Goal: Information Seeking & Learning: Find specific fact

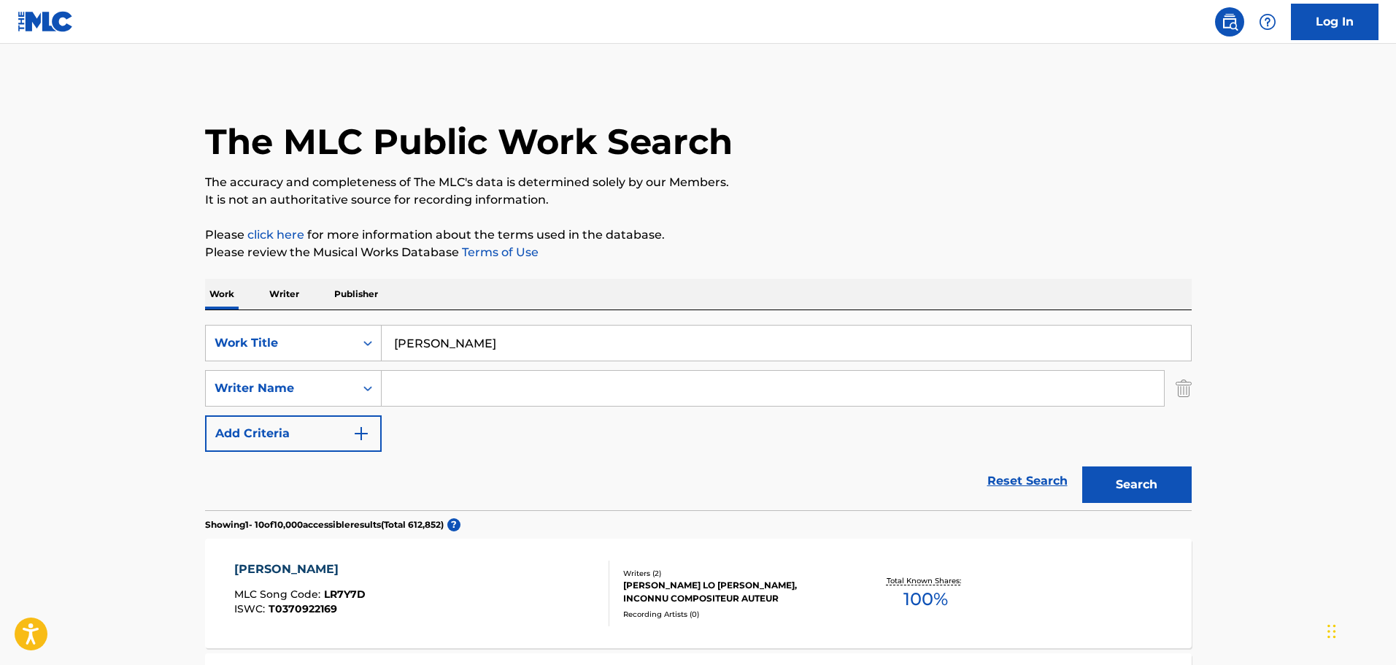
click at [417, 349] on input "[PERSON_NAME]" at bounding box center [786, 342] width 809 height 35
click at [417, 350] on input "[PERSON_NAME]" at bounding box center [786, 342] width 809 height 35
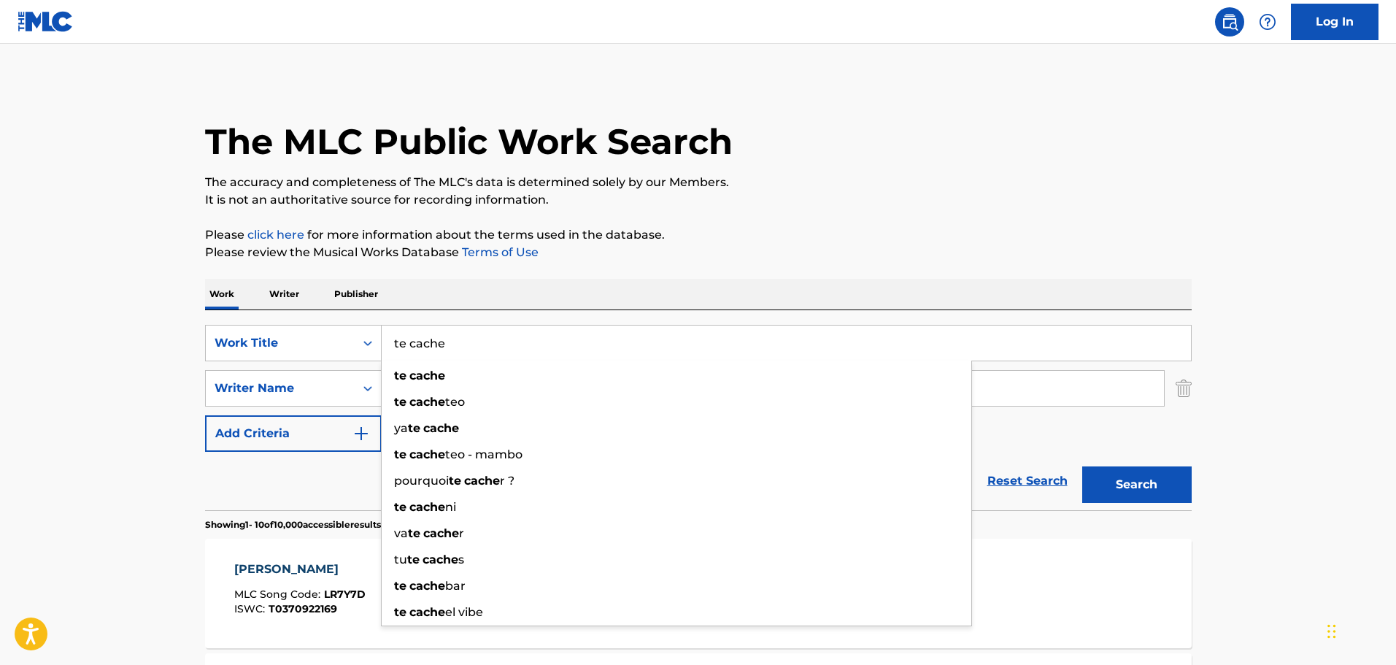
type input "te cache"
click at [1082, 466] on button "Search" at bounding box center [1136, 484] width 109 height 36
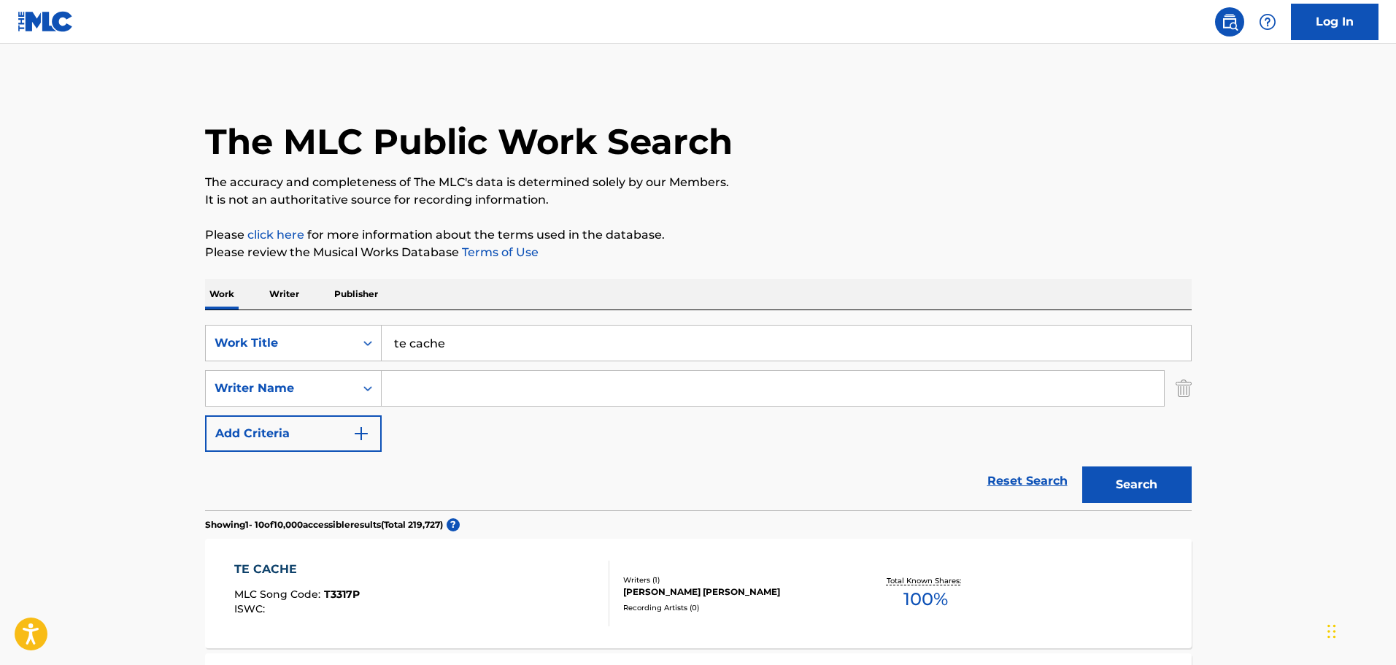
click at [417, 383] on input "Search Form" at bounding box center [773, 388] width 782 height 35
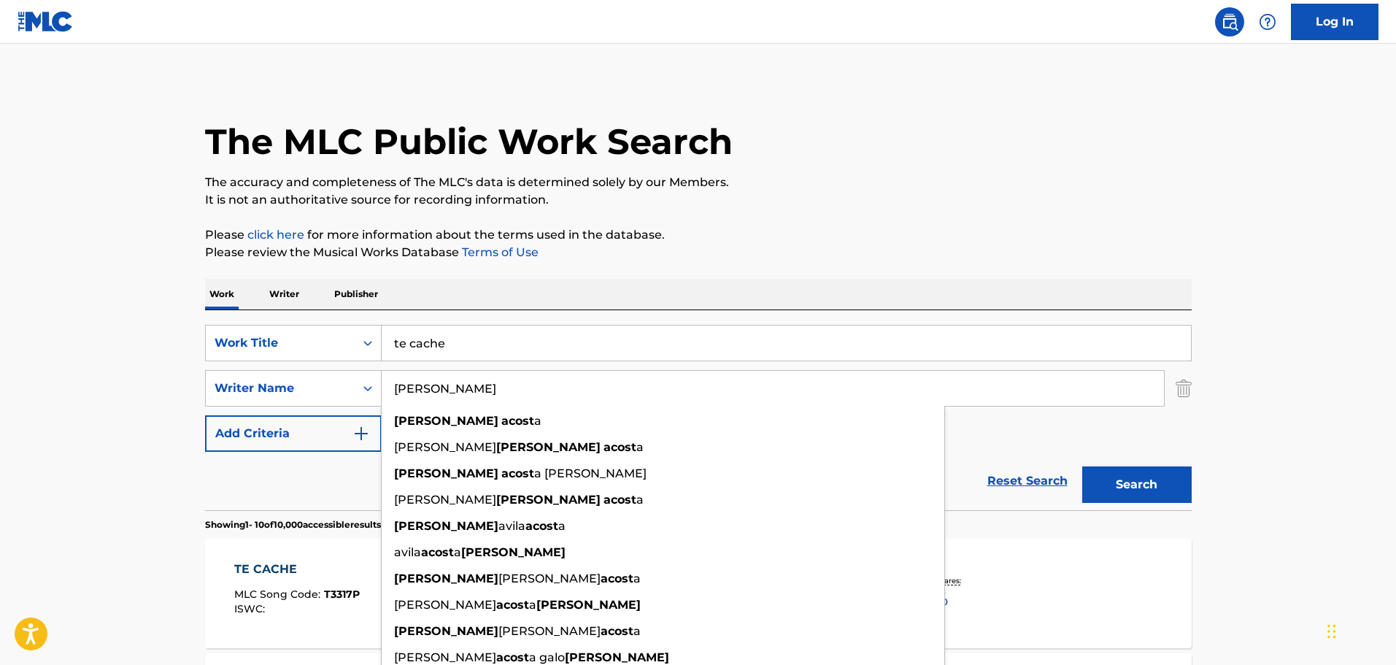
type input "[PERSON_NAME]"
click at [1082, 466] on button "Search" at bounding box center [1136, 484] width 109 height 36
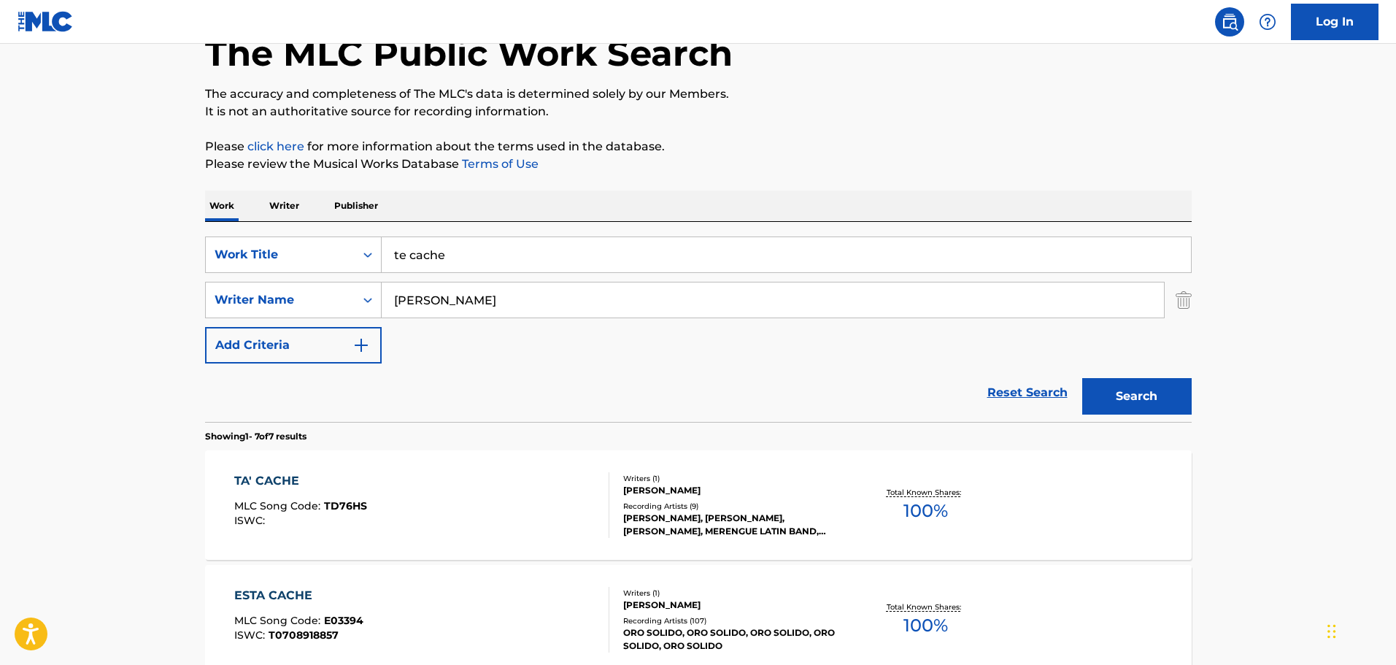
scroll to position [146, 0]
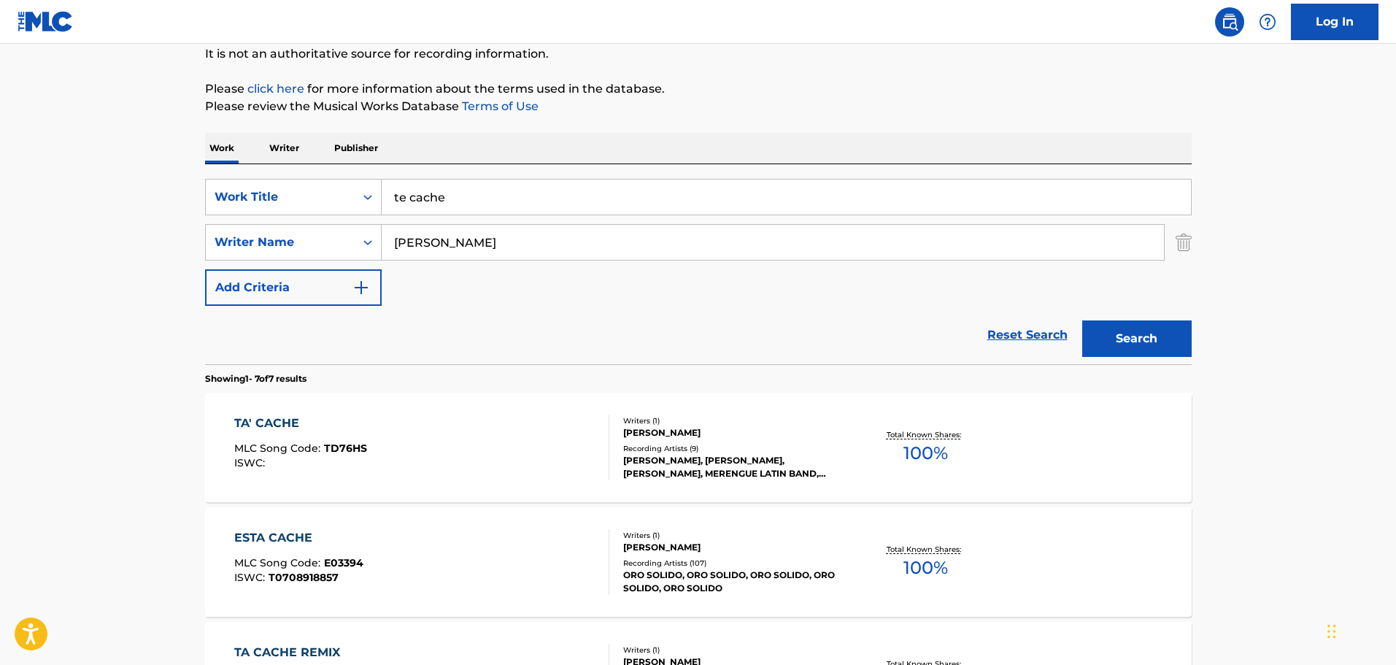
click at [479, 425] on div "TA' CACHE MLC Song Code : TD76HS ISWC :" at bounding box center [421, 447] width 375 height 66
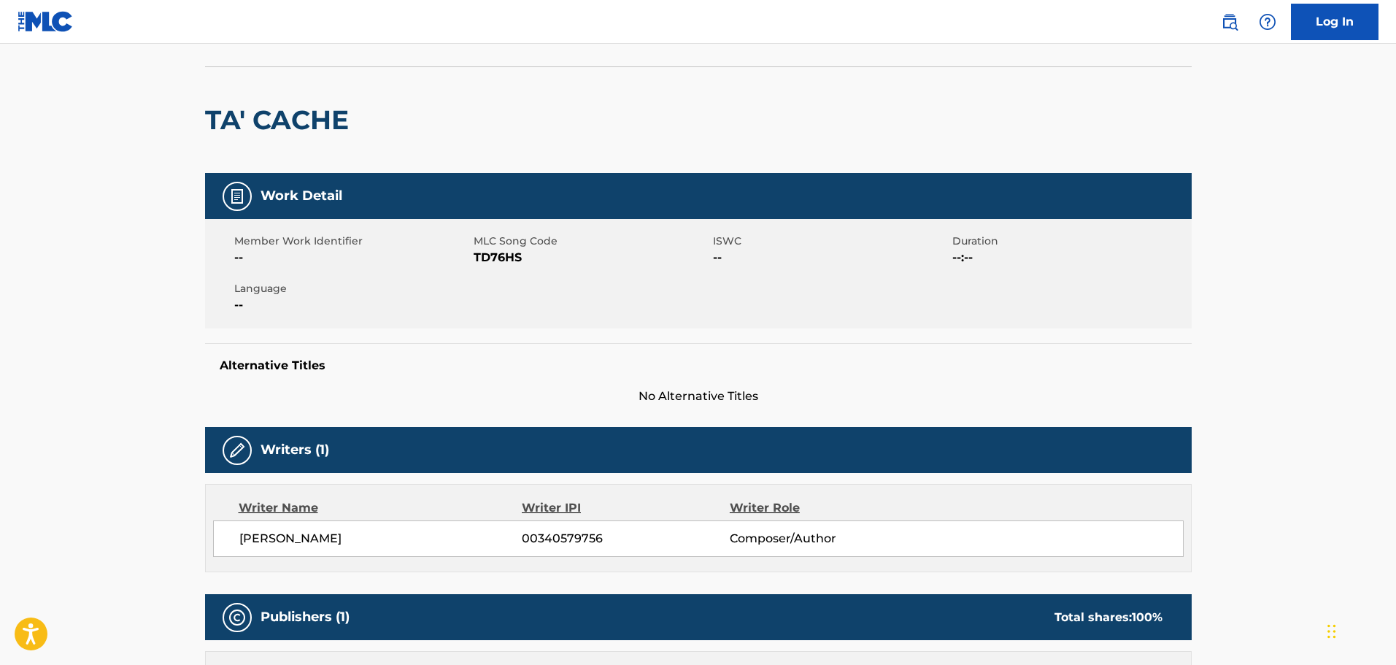
scroll to position [219, 0]
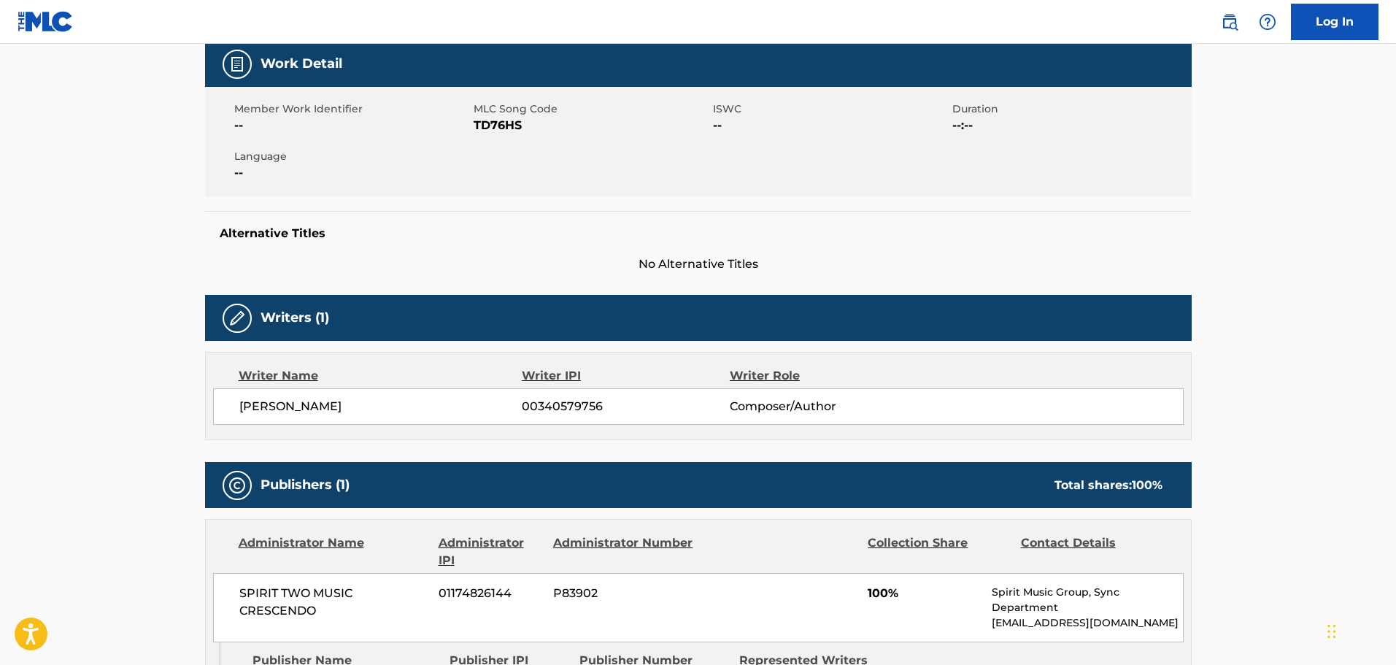
click at [555, 409] on span "00340579756" at bounding box center [625, 407] width 207 height 18
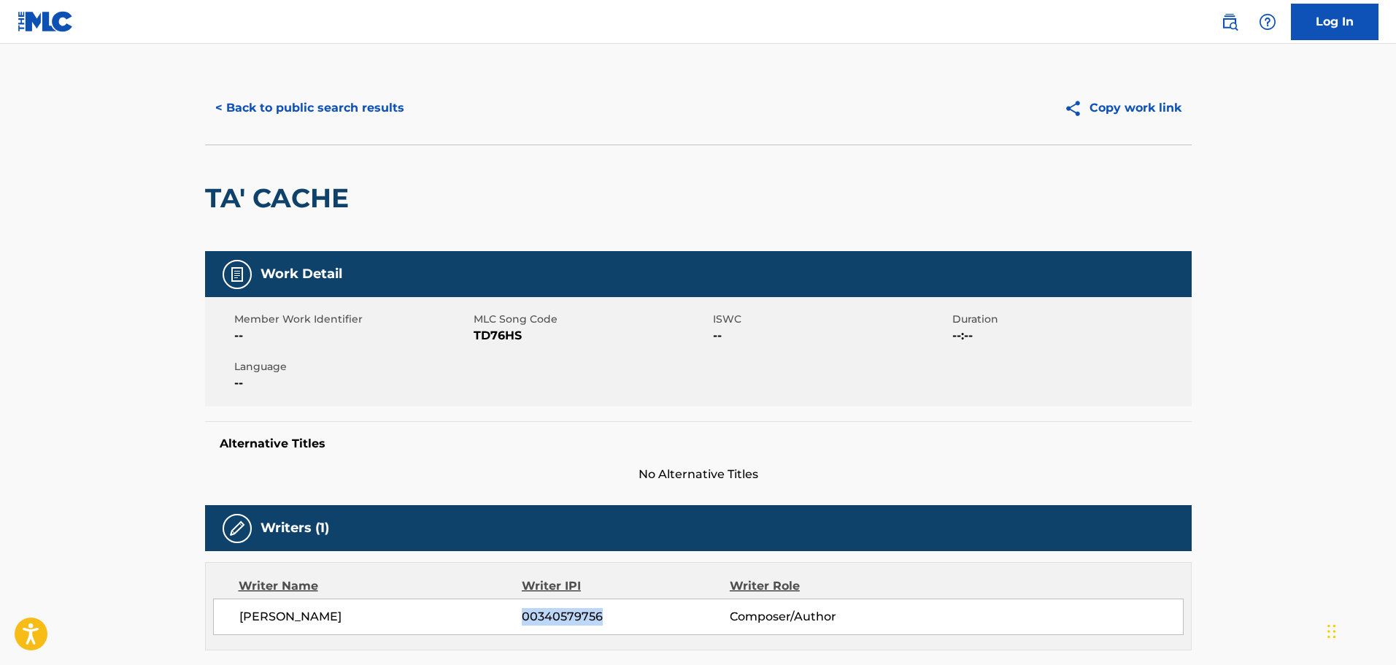
scroll to position [0, 0]
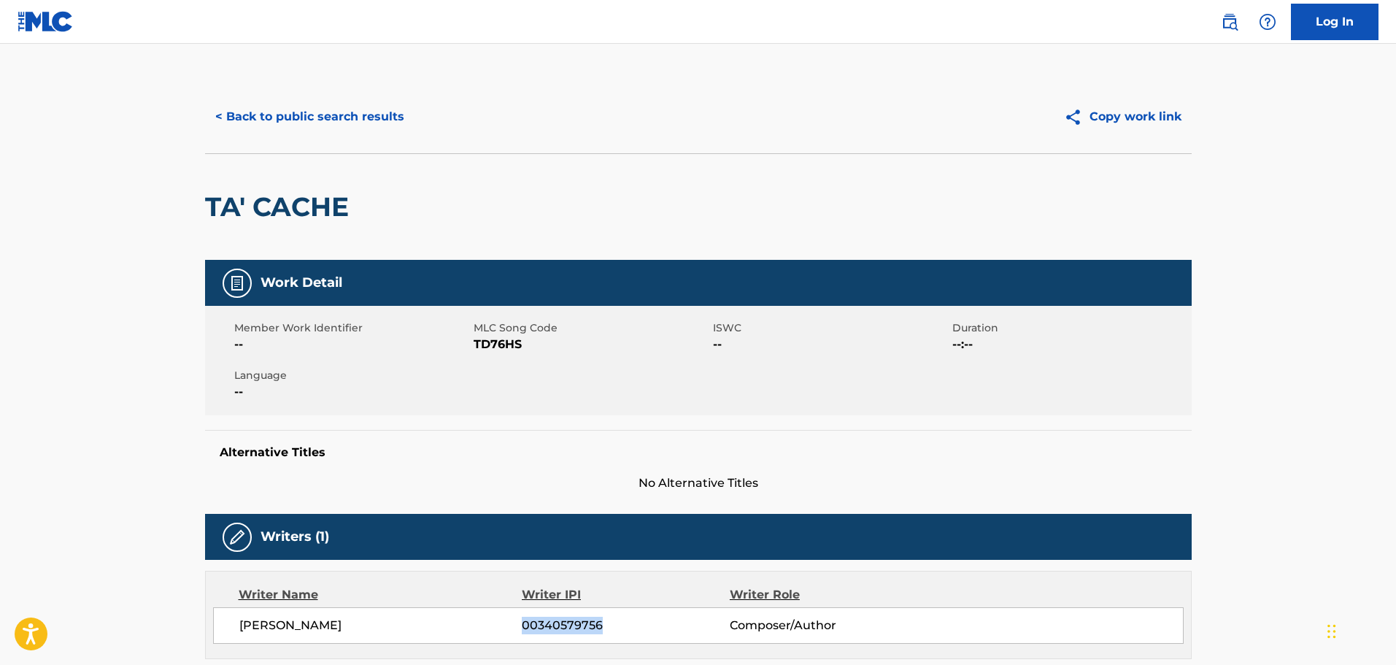
click at [263, 123] on button "< Back to public search results" at bounding box center [309, 117] width 209 height 36
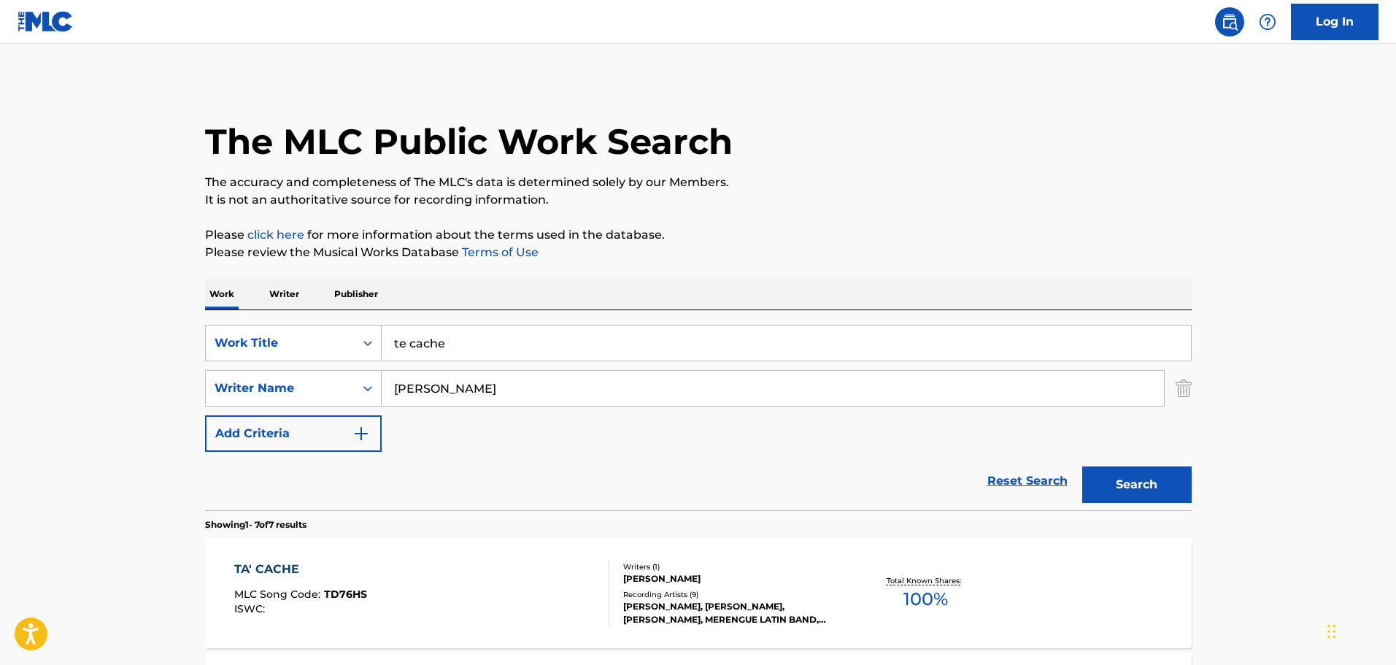
scroll to position [146, 0]
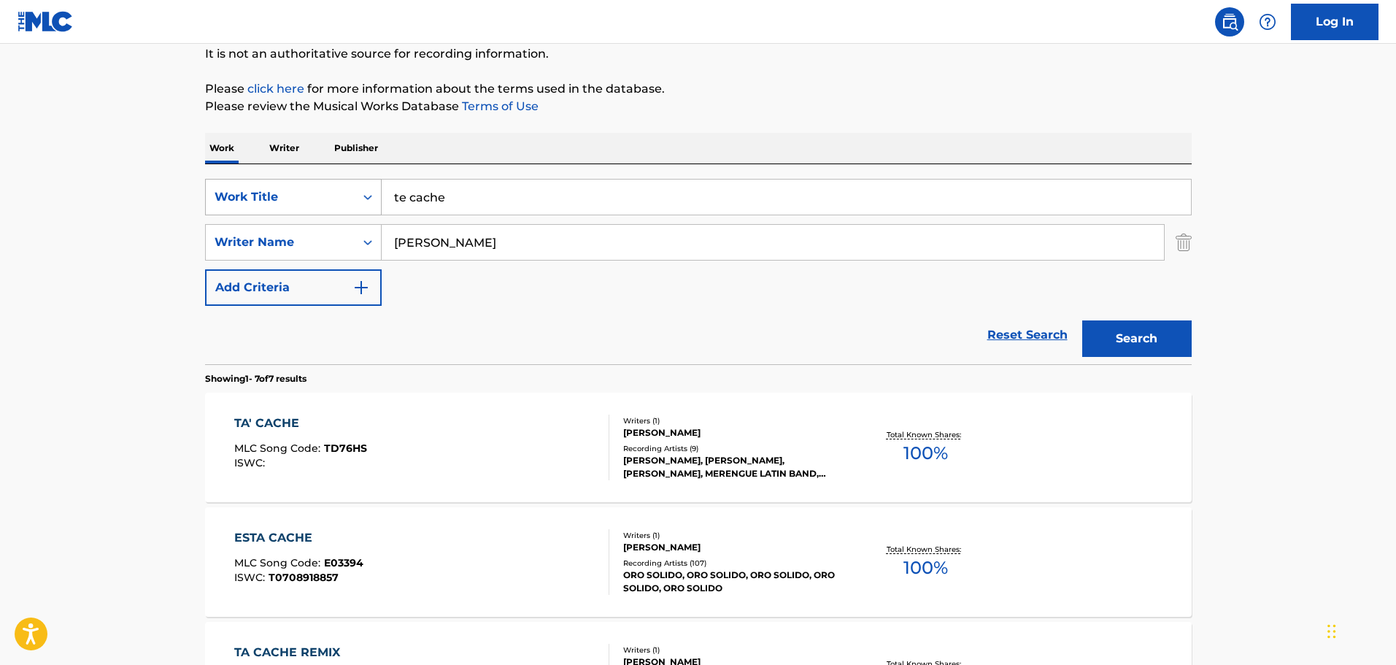
drag, startPoint x: 450, startPoint y: 203, endPoint x: 299, endPoint y: 215, distance: 150.8
click at [299, 215] on div "SearchWithCriteria62c5ad8f-9d87-4666-b0b2-dbbdf9fe0508 Work Title te cache" at bounding box center [698, 197] width 987 height 36
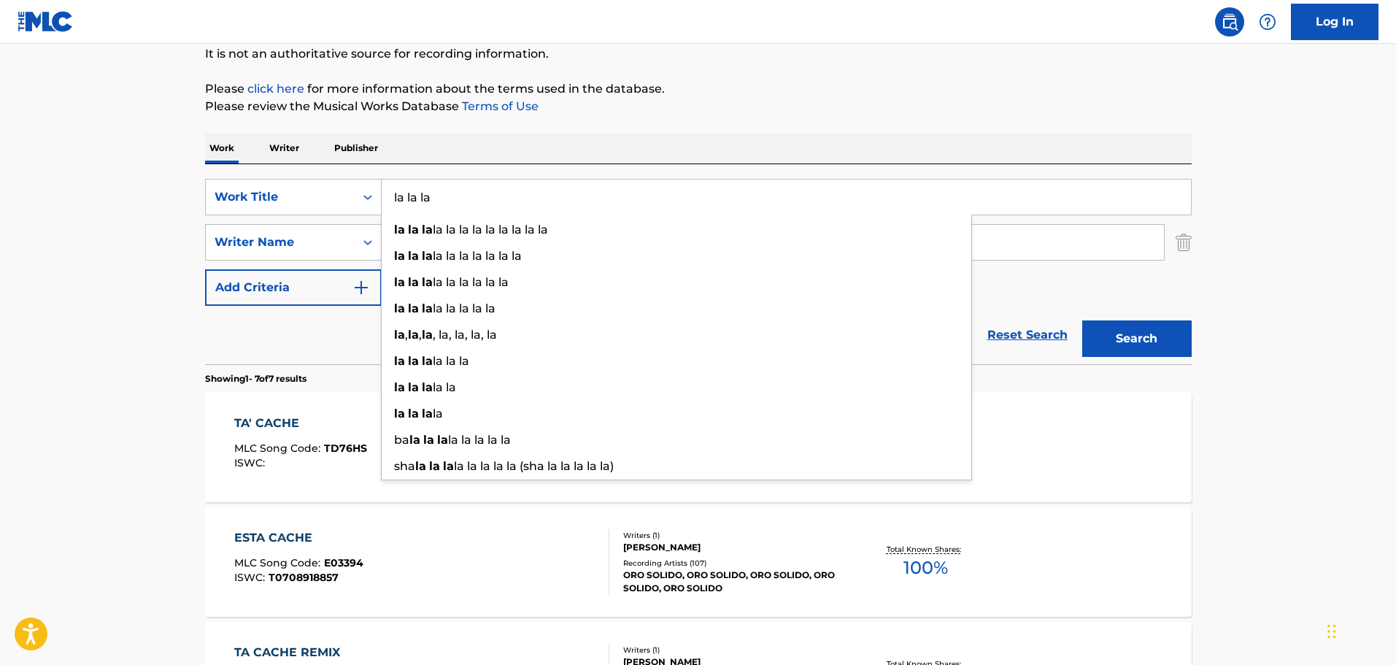
type input "la la la"
click at [309, 340] on div "Reset Search Search" at bounding box center [698, 335] width 987 height 58
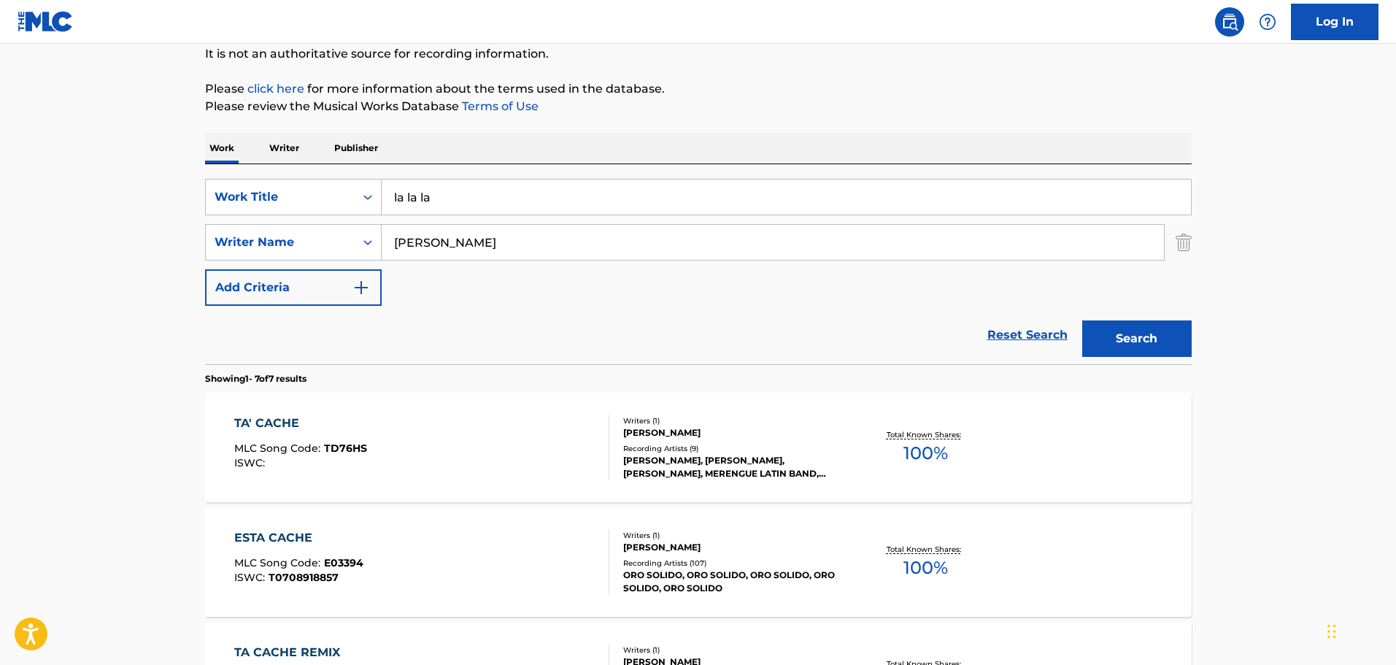
click at [457, 240] on input "[PERSON_NAME]" at bounding box center [773, 242] width 782 height 35
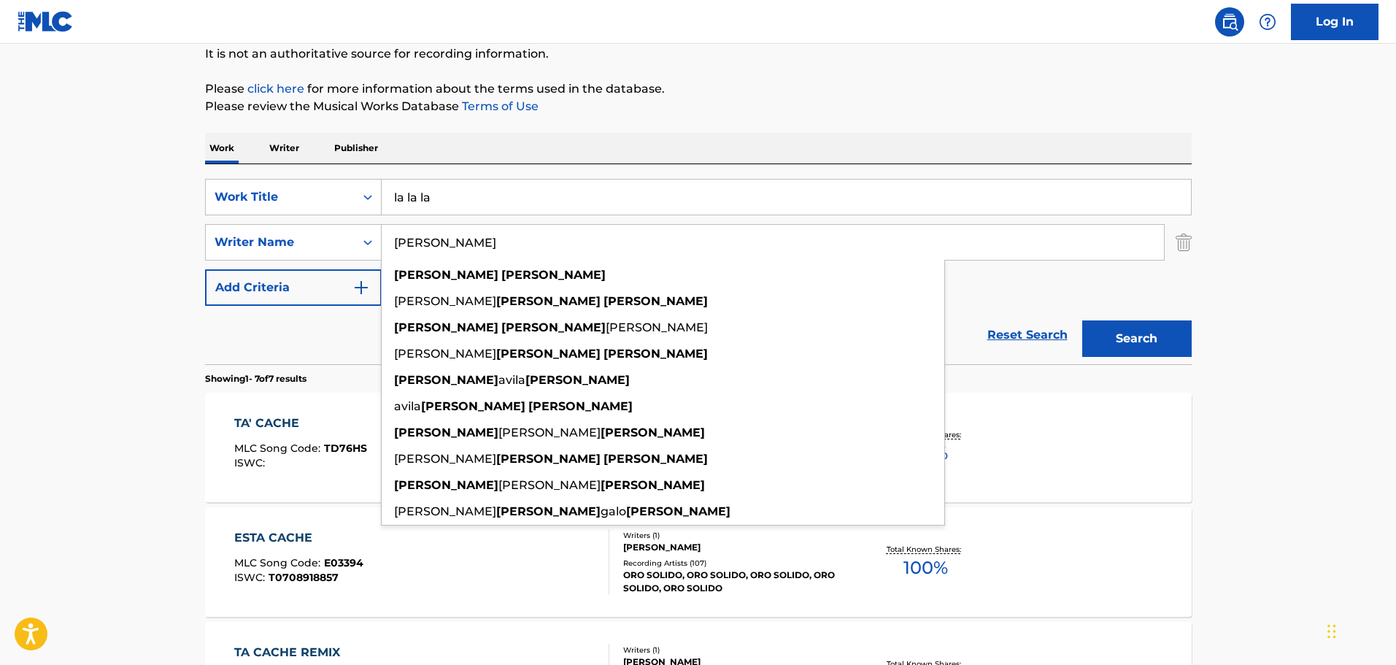
click at [457, 240] on input "[PERSON_NAME]" at bounding box center [773, 242] width 782 height 35
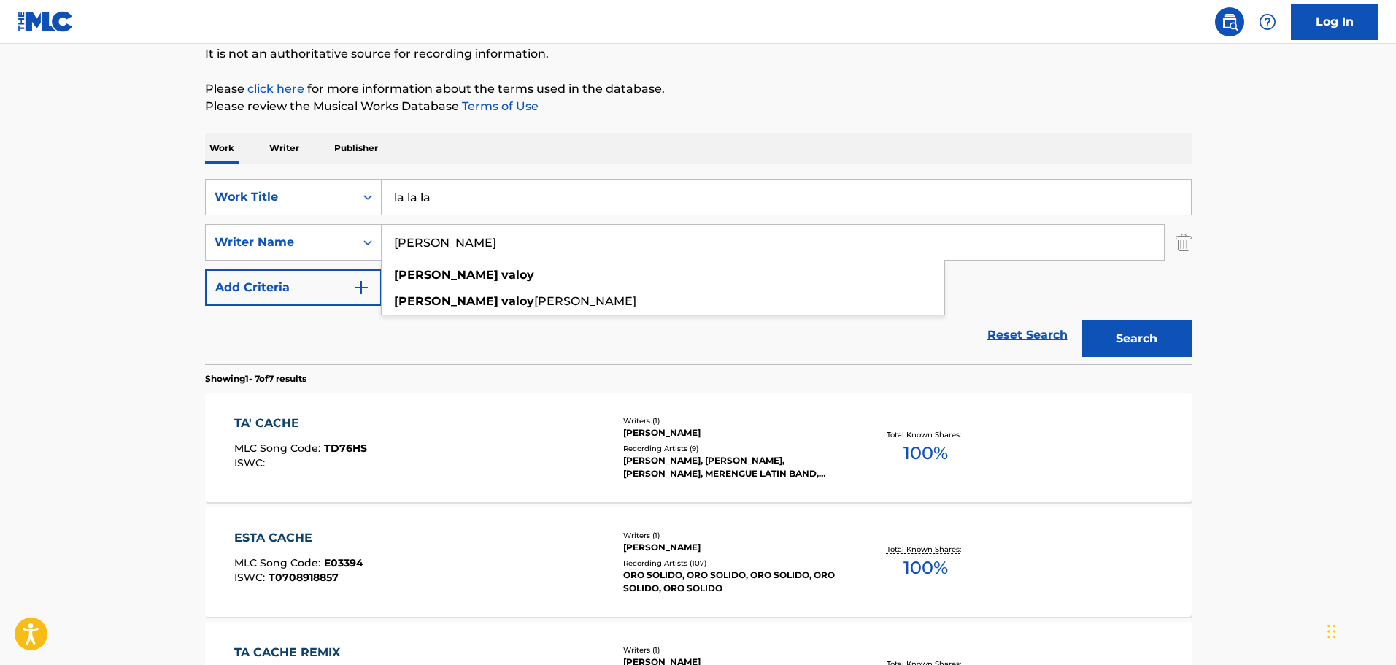
type input "[PERSON_NAME]"
click at [1082, 320] on button "Search" at bounding box center [1136, 338] width 109 height 36
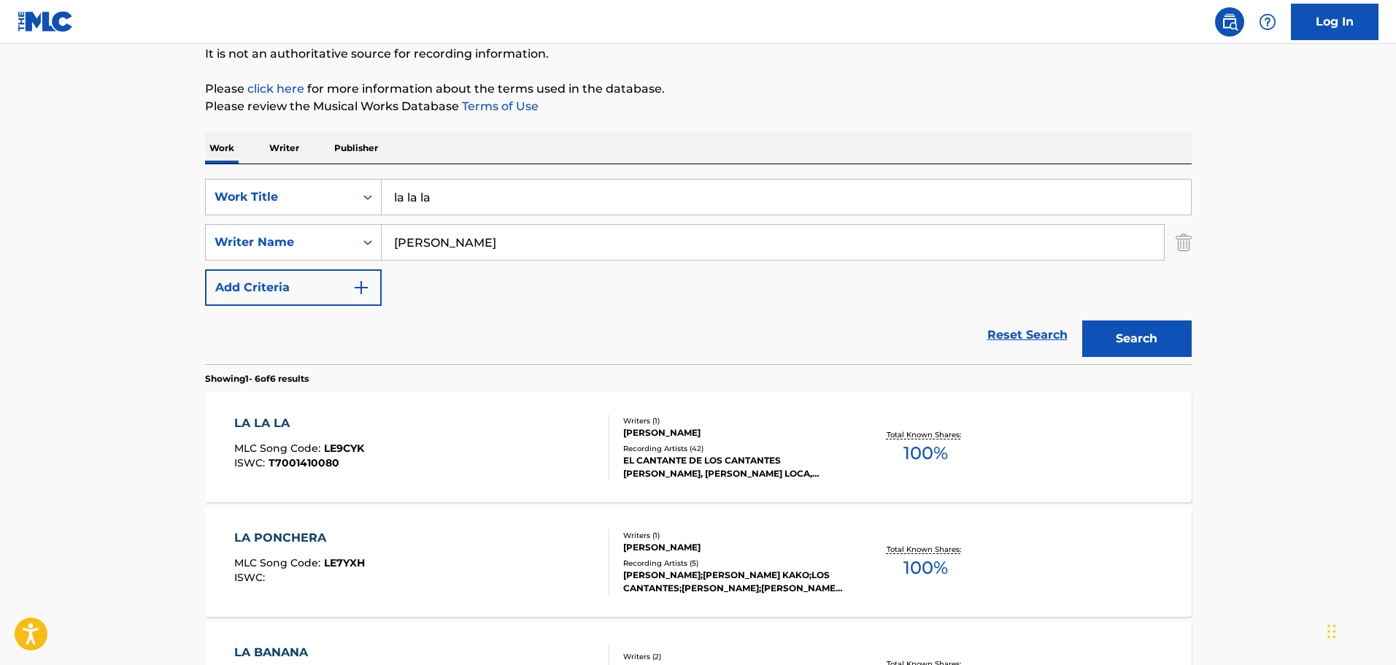
click at [547, 450] on div "LA LA LA MLC Song Code : LE9CYK ISWC : T7001410080" at bounding box center [421, 447] width 375 height 66
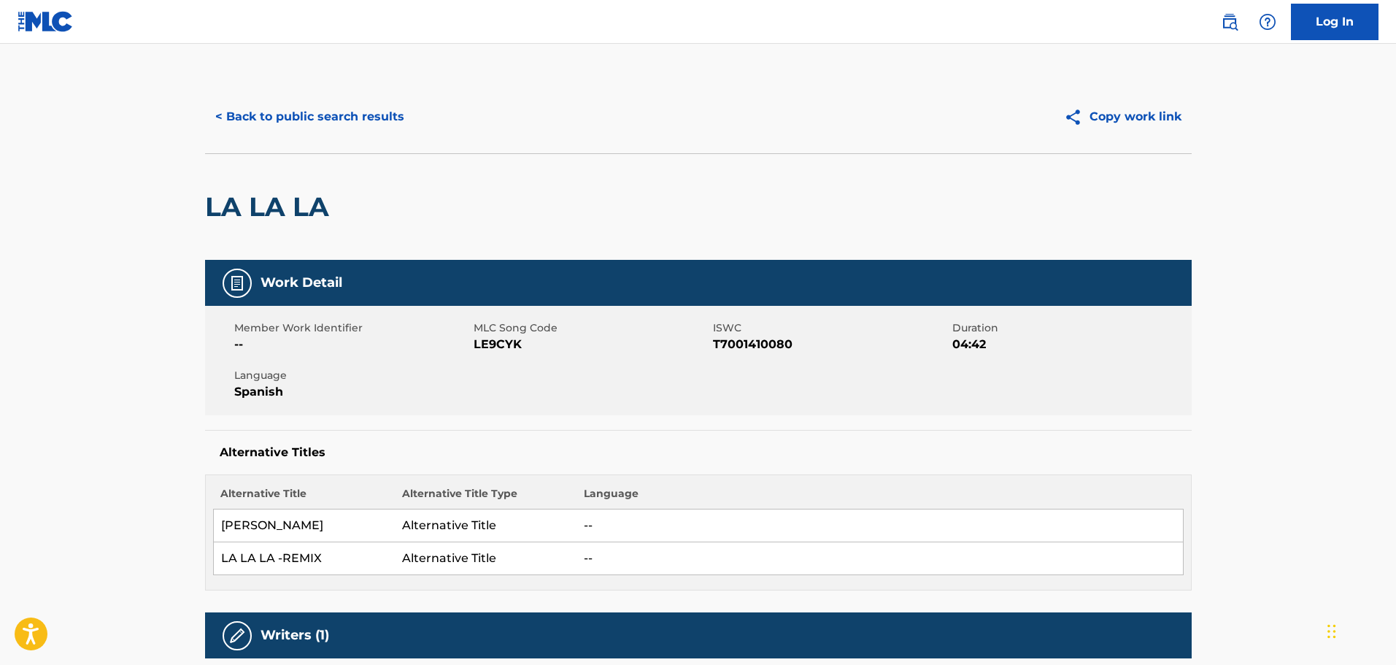
click at [277, 131] on button "< Back to public search results" at bounding box center [309, 117] width 209 height 36
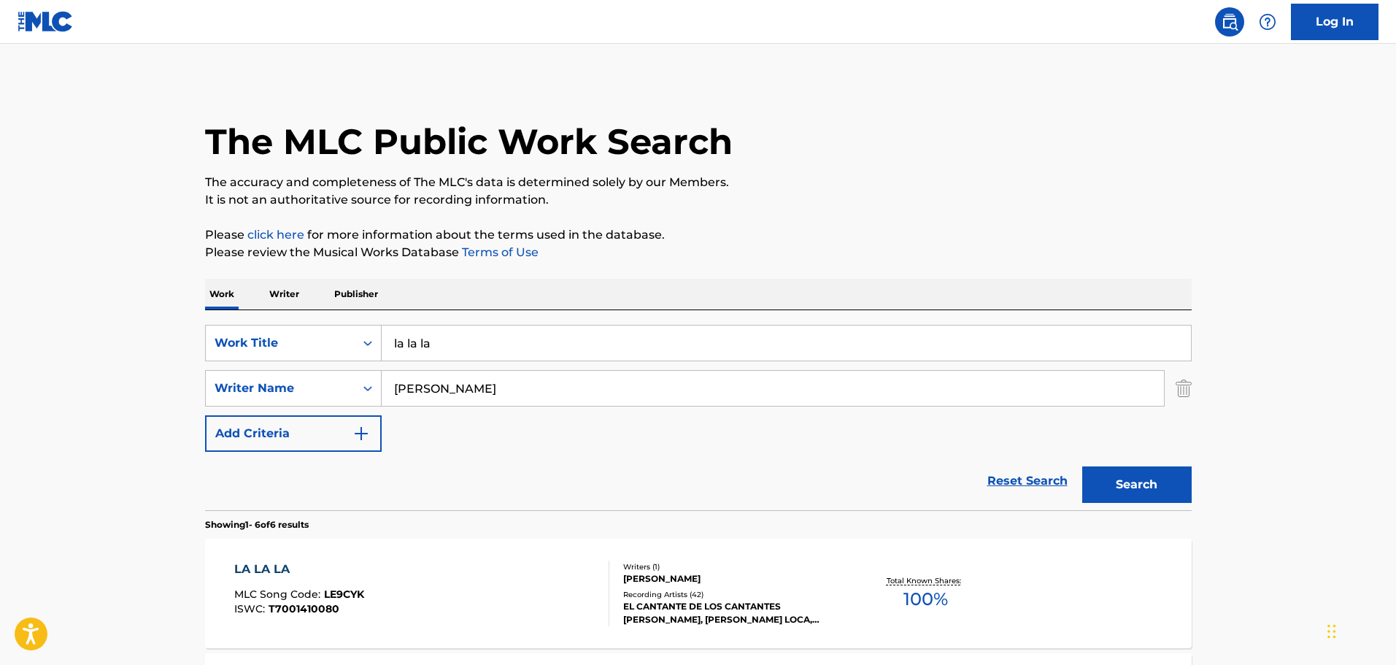
scroll to position [146, 0]
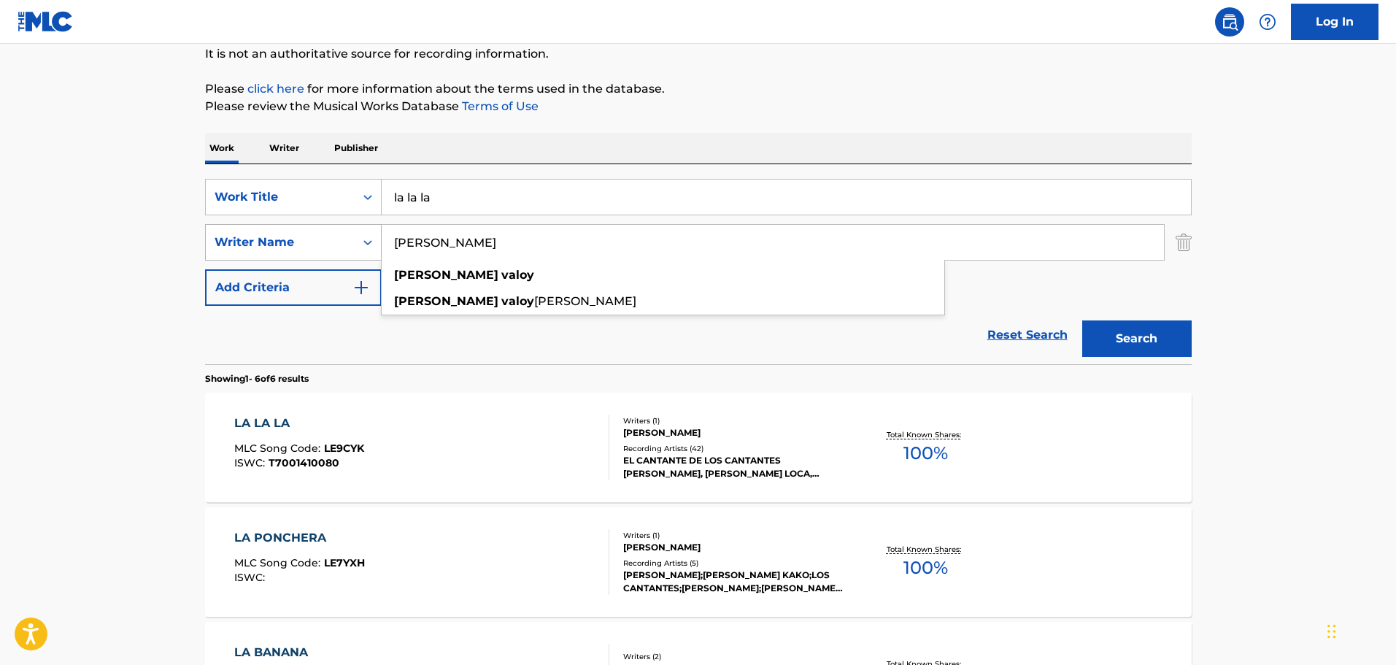
drag, startPoint x: 517, startPoint y: 250, endPoint x: 262, endPoint y: 257, distance: 255.5
click at [262, 257] on div "SearchWithCriteria252e595f-bc7b-427d-9757-638bd977c281 Writer Name [PERSON_NAME…" at bounding box center [698, 242] width 987 height 36
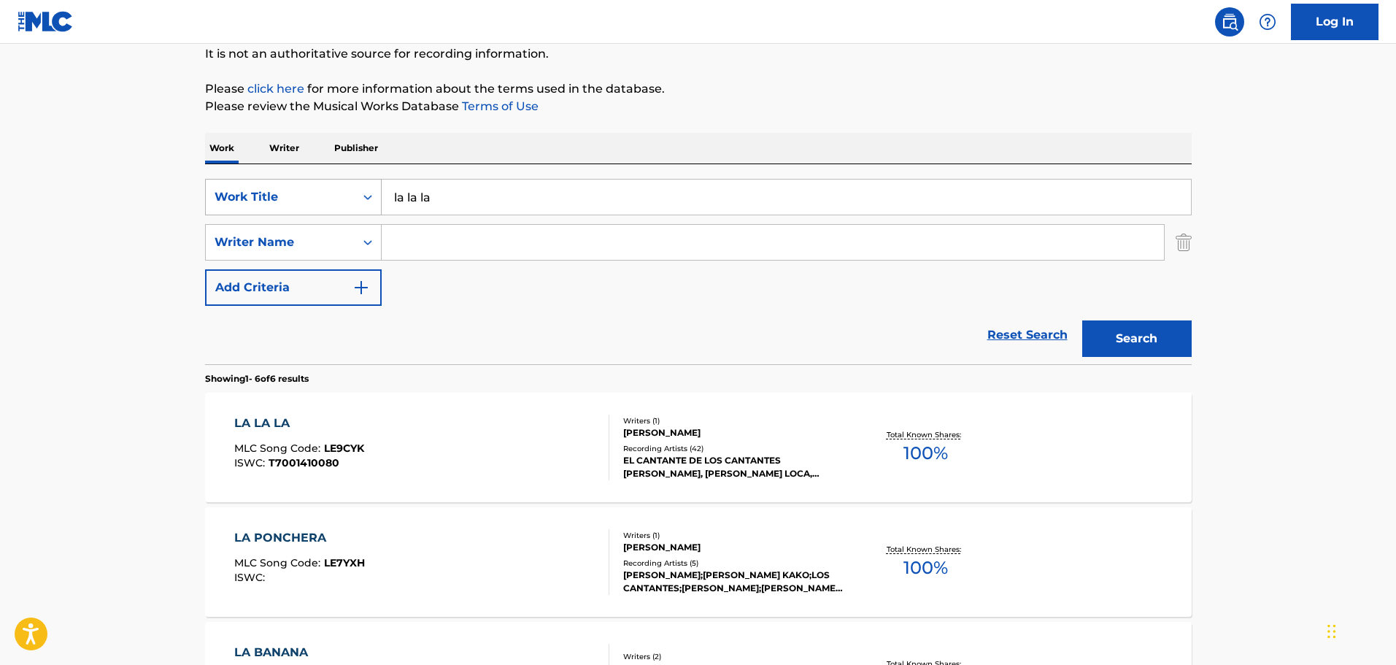
drag, startPoint x: 436, startPoint y: 189, endPoint x: 252, endPoint y: 185, distance: 184.7
click at [252, 185] on div "SearchWithCriteria62c5ad8f-9d87-4666-b0b2-dbbdf9fe0508 Work Title la la la" at bounding box center [698, 197] width 987 height 36
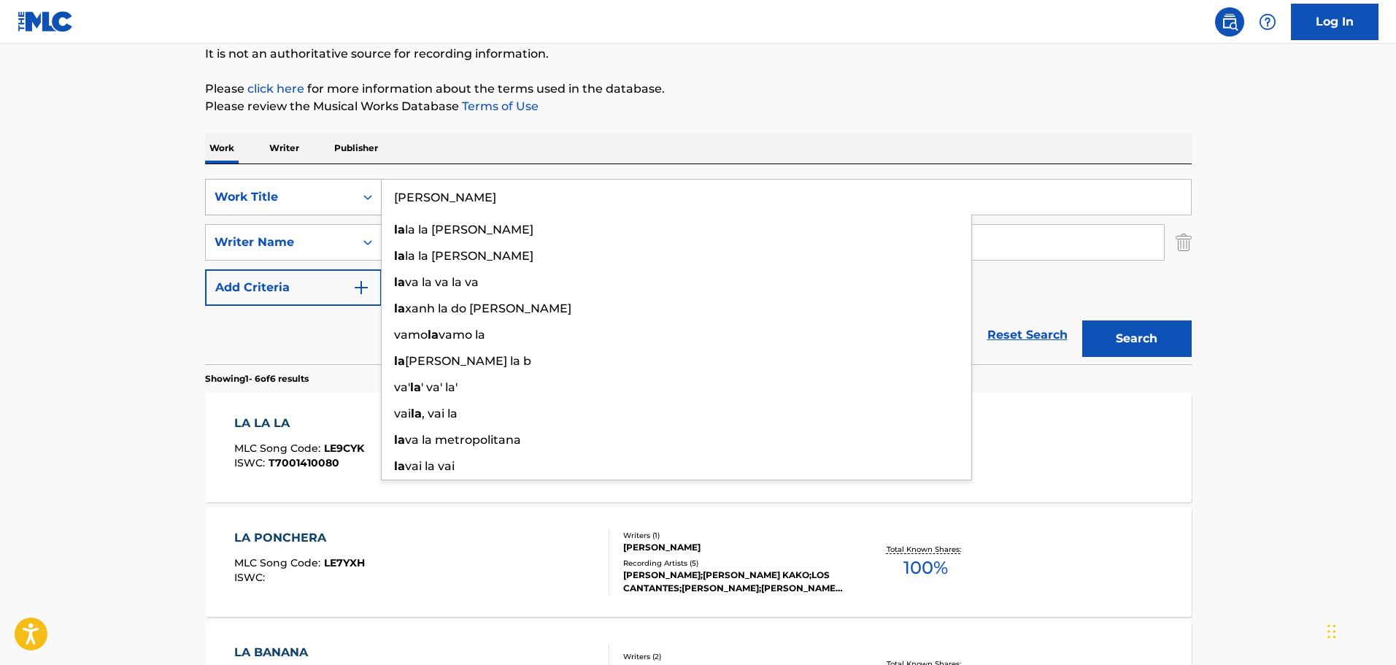
type input "[PERSON_NAME]"
click at [1082, 320] on button "Search" at bounding box center [1136, 338] width 109 height 36
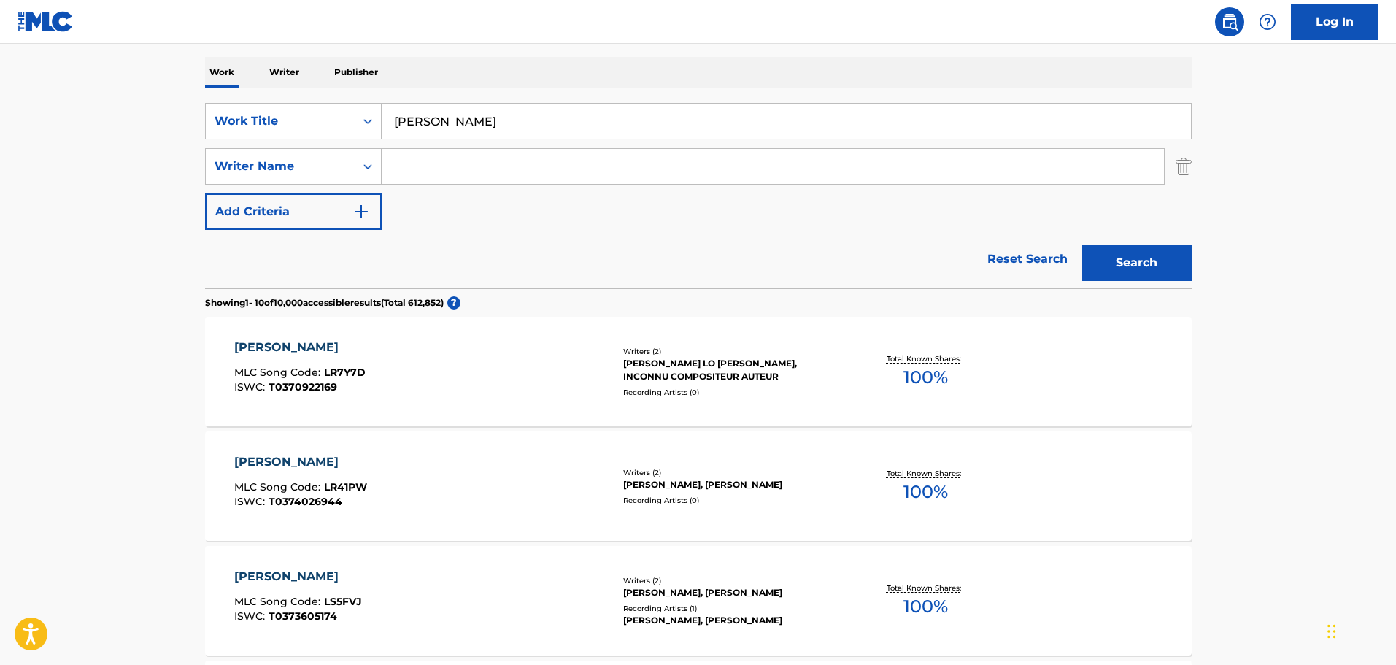
scroll to position [219, 0]
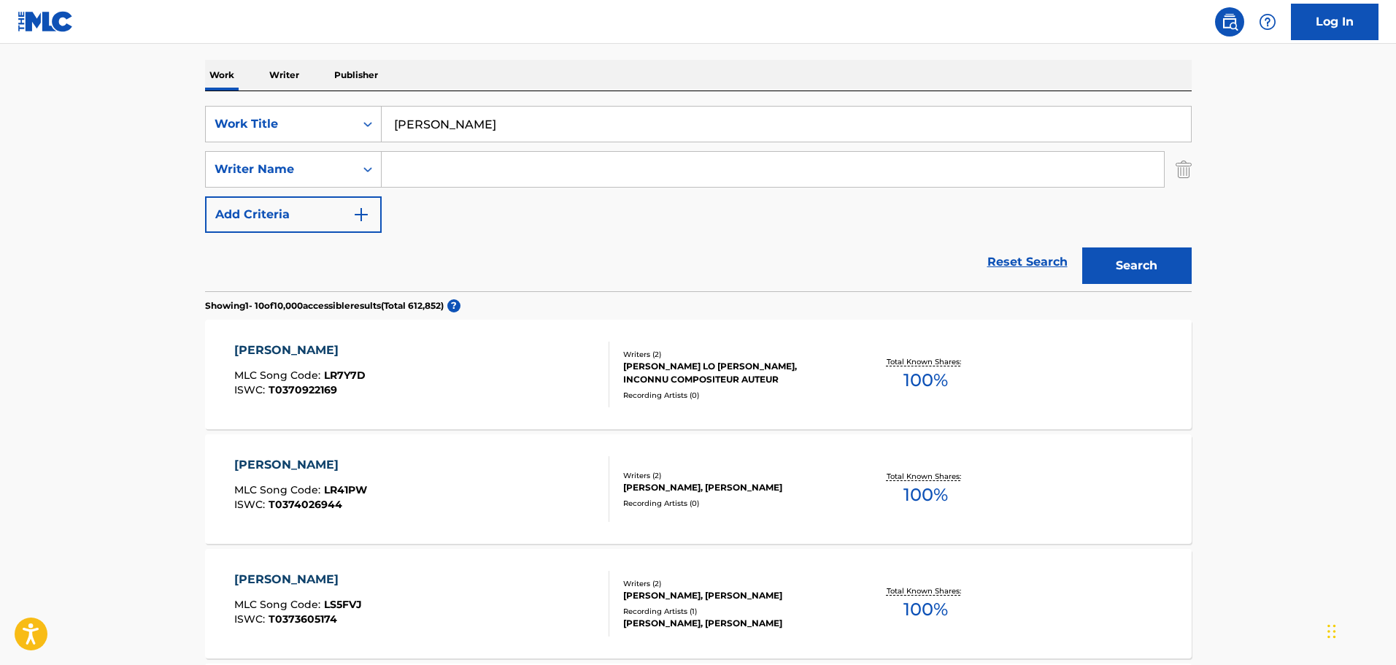
click at [393, 169] on input "Search Form" at bounding box center [773, 169] width 782 height 35
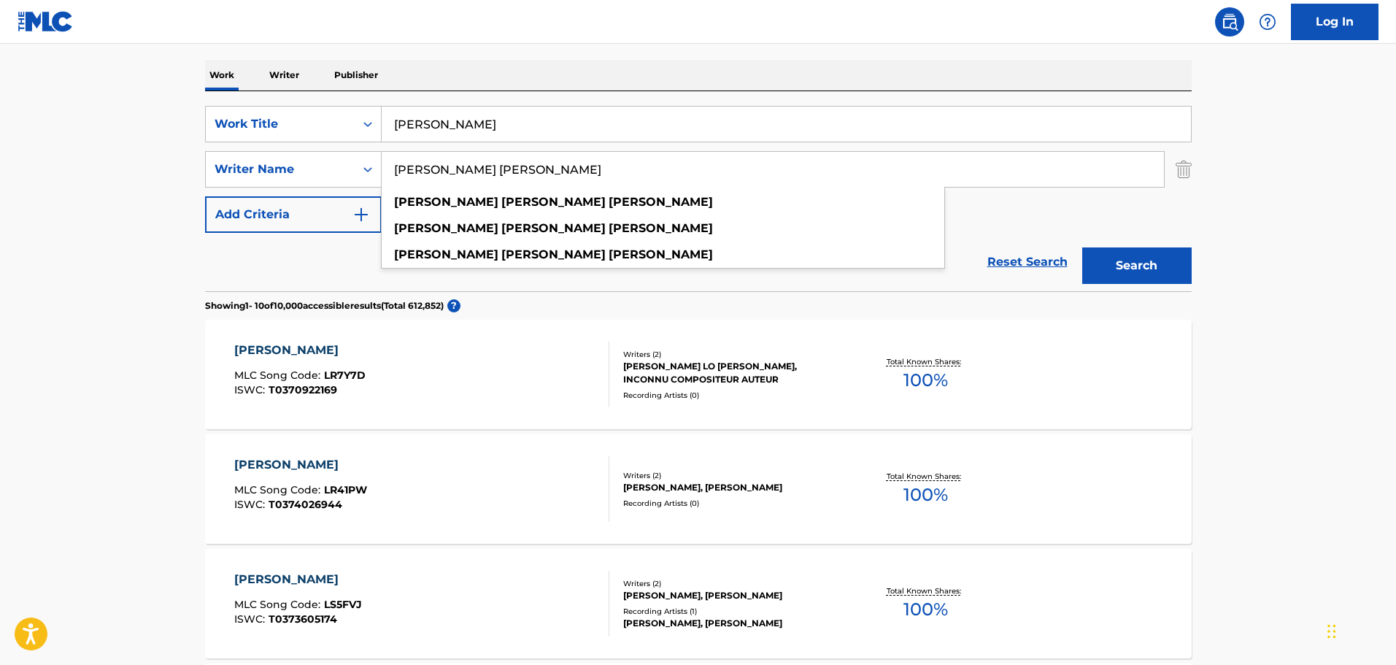
type input "[PERSON_NAME] [PERSON_NAME]"
click at [1082, 247] on button "Search" at bounding box center [1136, 265] width 109 height 36
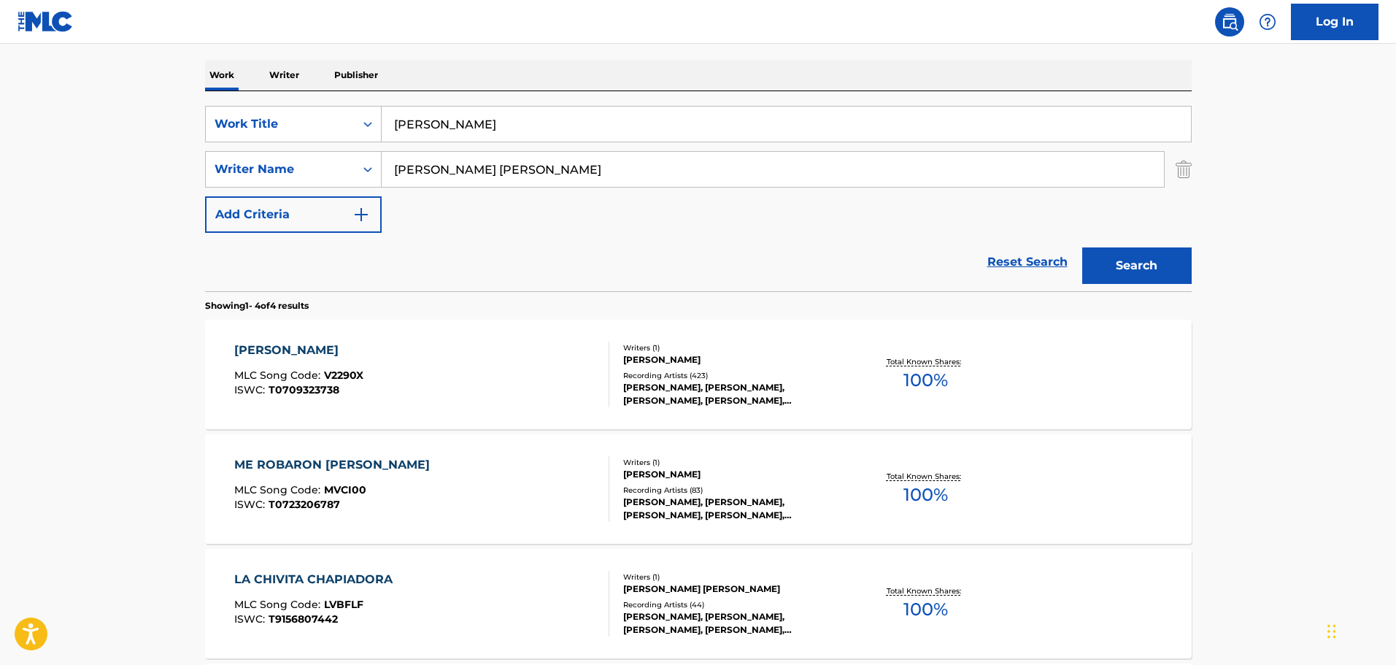
click at [537, 390] on div "[PERSON_NAME] MLC Song Code : V2290X ISWC : T0709323738" at bounding box center [421, 375] width 375 height 66
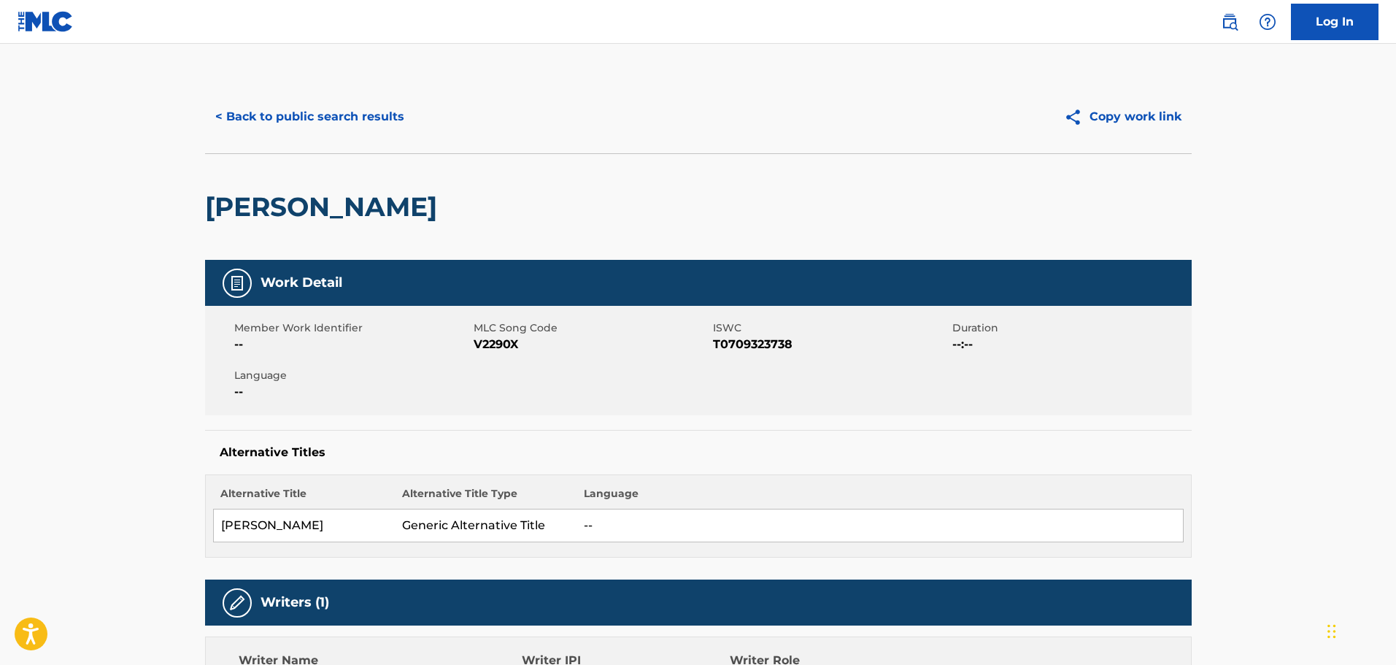
click at [255, 116] on button "< Back to public search results" at bounding box center [309, 117] width 209 height 36
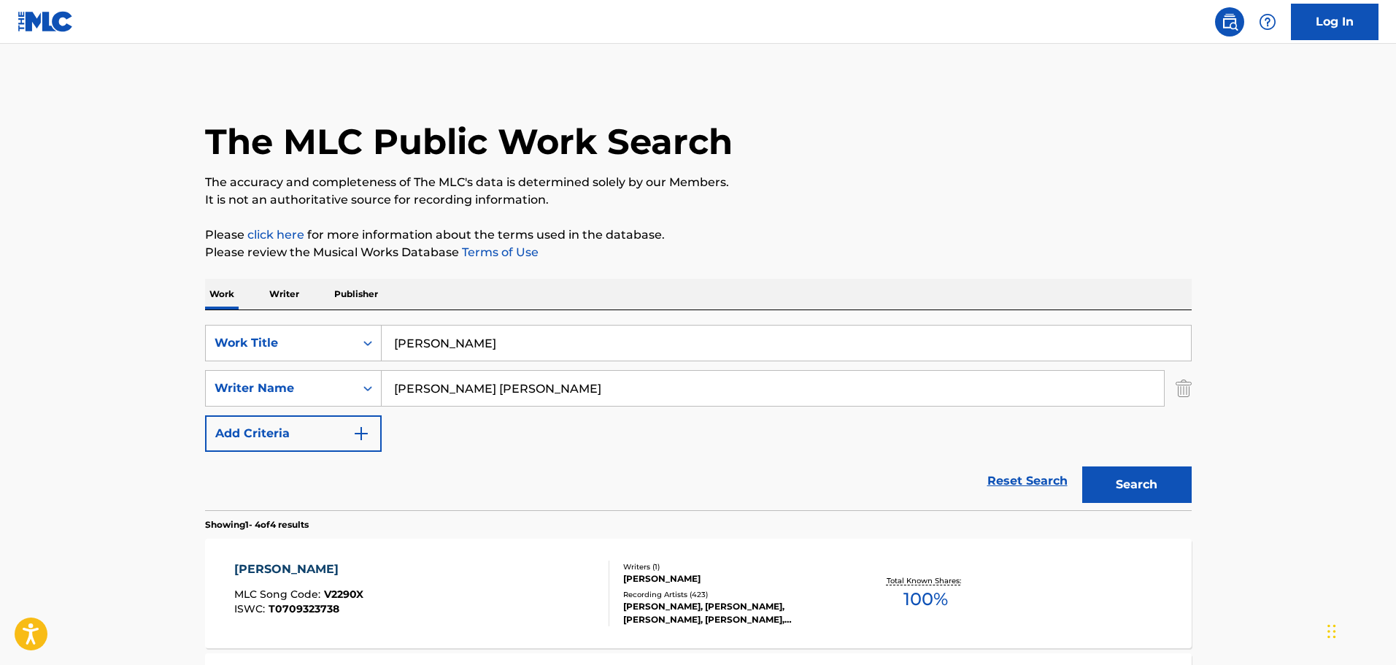
scroll to position [219, 0]
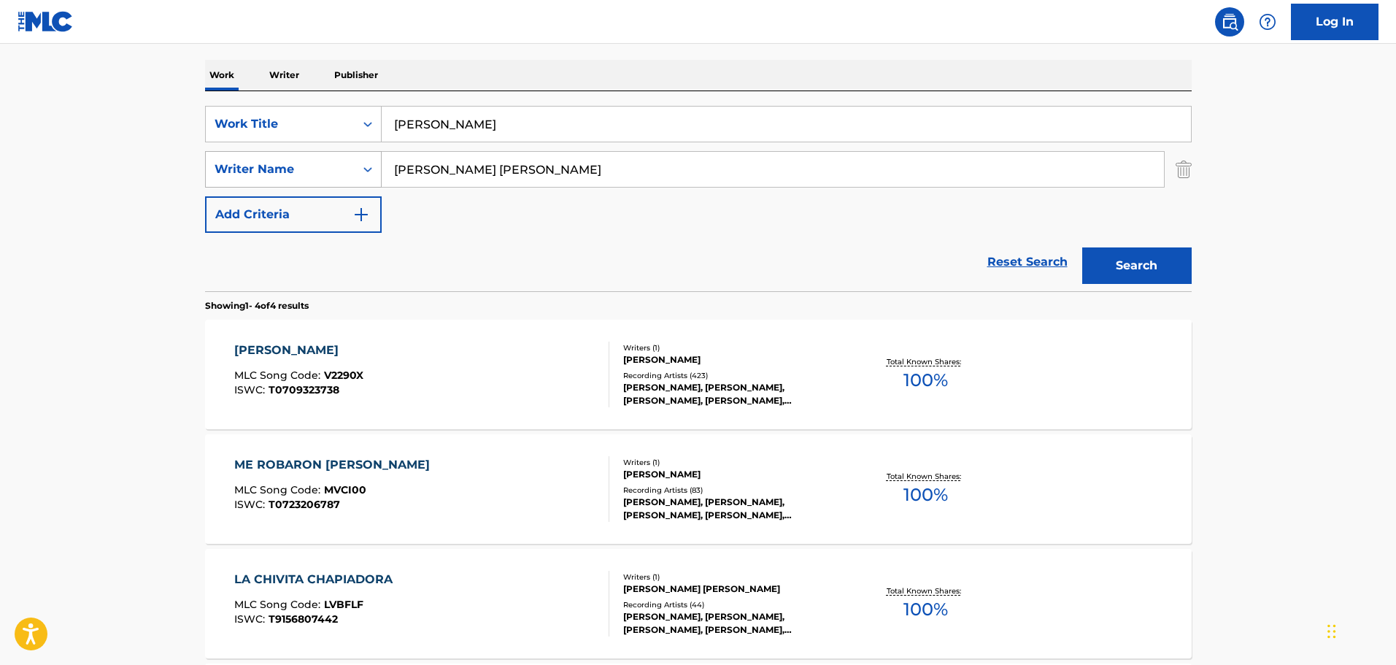
drag, startPoint x: 538, startPoint y: 174, endPoint x: 274, endPoint y: 184, distance: 264.4
click at [274, 184] on div "SearchWithCriteria252e595f-bc7b-427d-9757-638bd977c281 Writer Name [PERSON_NAME…" at bounding box center [698, 169] width 987 height 36
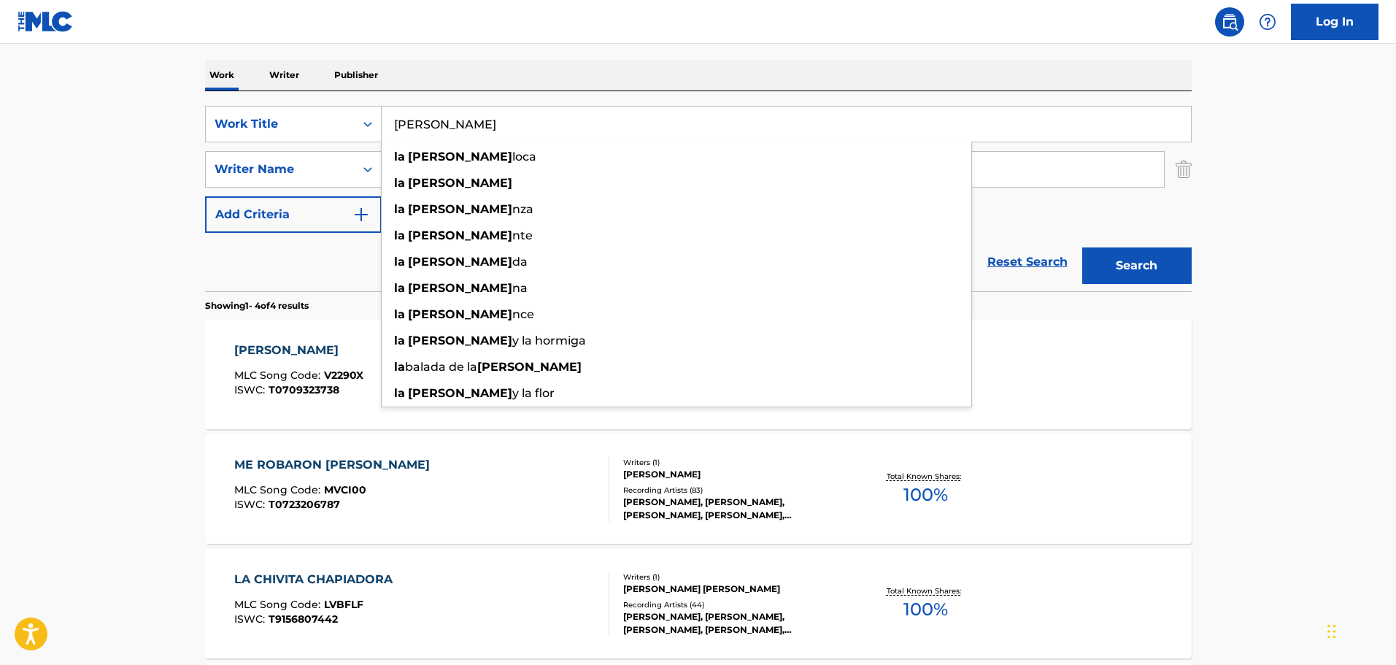
drag, startPoint x: 494, startPoint y: 126, endPoint x: 118, endPoint y: 132, distance: 375.9
click at [118, 132] on main "The MLC Public Work Search The accuracy and completeness of The MLC's data is d…" at bounding box center [698, 337] width 1396 height 1024
paste input "El Bacalao"
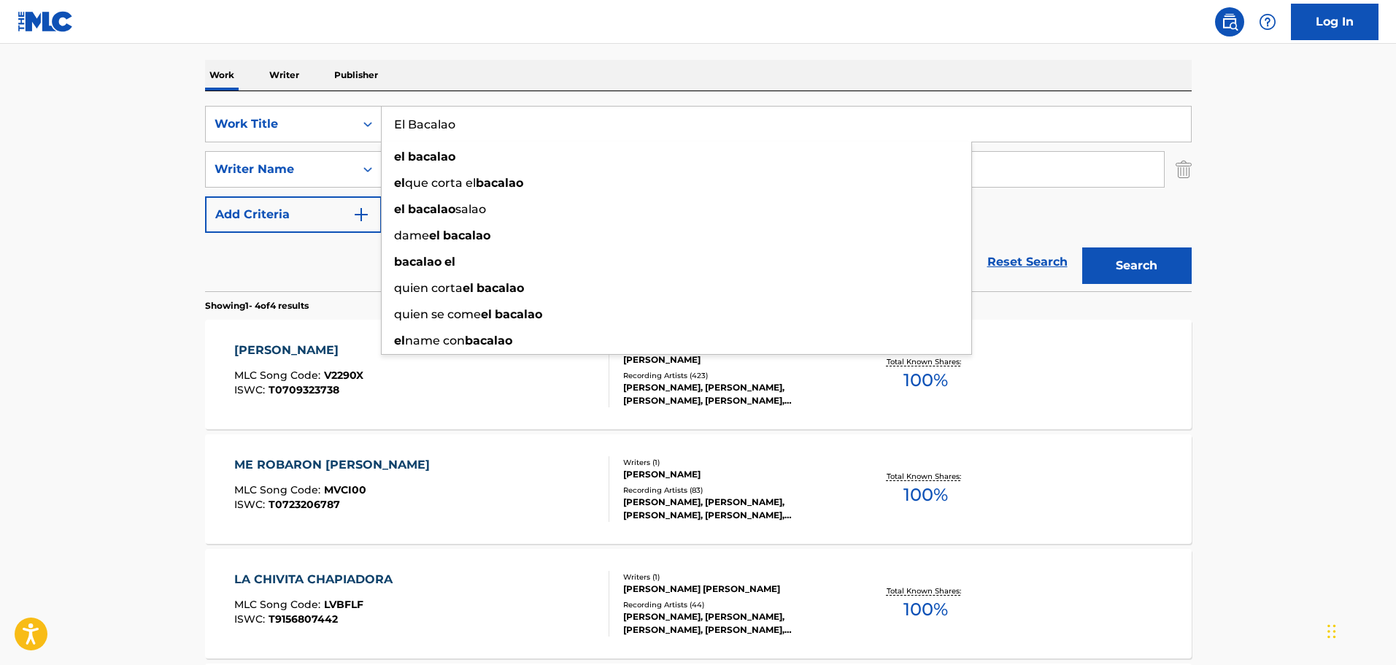
click at [493, 143] on div "el bacalao el que corta el bacalao el bacalao salao dame el [PERSON_NAME] el qu…" at bounding box center [676, 248] width 591 height 213
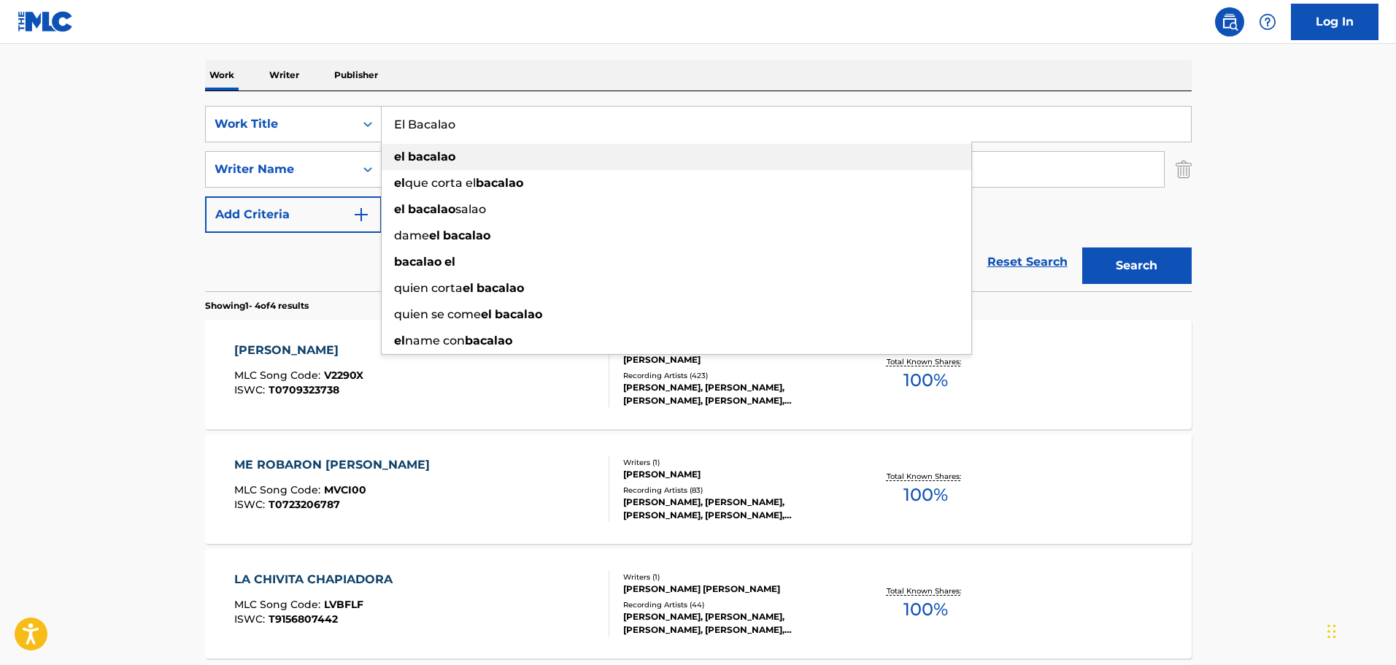
drag, startPoint x: 492, startPoint y: 151, endPoint x: 494, endPoint y: 136, distance: 15.5
click at [492, 152] on div "el bacalao" at bounding box center [677, 157] width 590 height 26
type input "el bacalao"
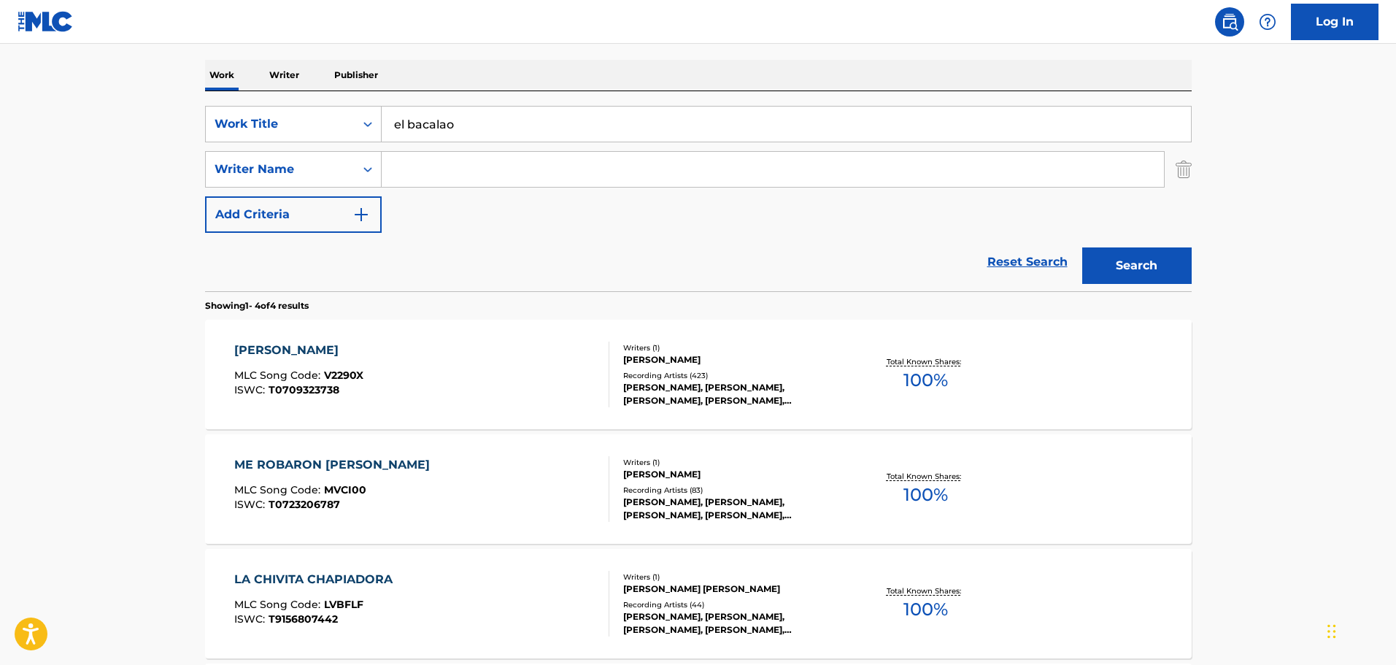
click at [1092, 262] on button "Search" at bounding box center [1136, 265] width 109 height 36
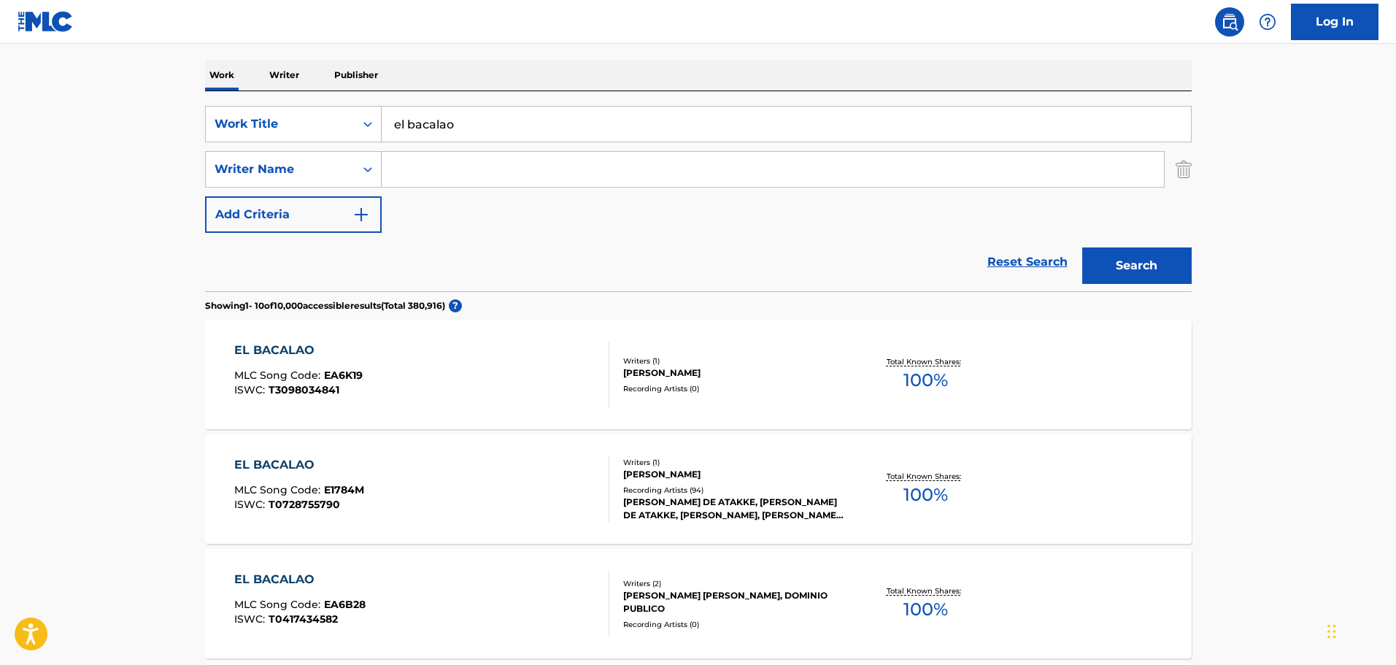
click at [612, 471] on div "Writers ( 1 ) [PERSON_NAME] Recording Artists ( 94 ) [PERSON_NAME] DE [PERSON_N…" at bounding box center [726, 489] width 234 height 65
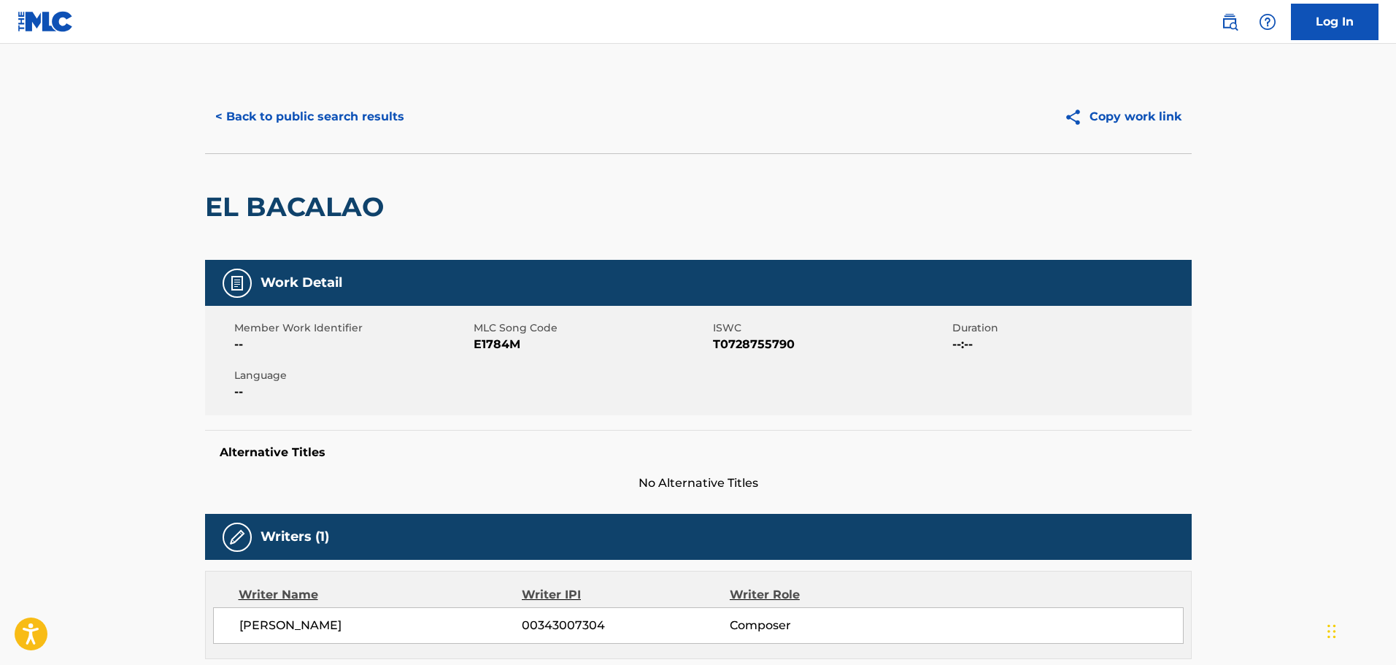
click at [266, 198] on h2 "EL BACALAO" at bounding box center [298, 206] width 186 height 33
copy div "EL BACALAO"
click at [738, 345] on span "T0728755790" at bounding box center [831, 345] width 236 height 18
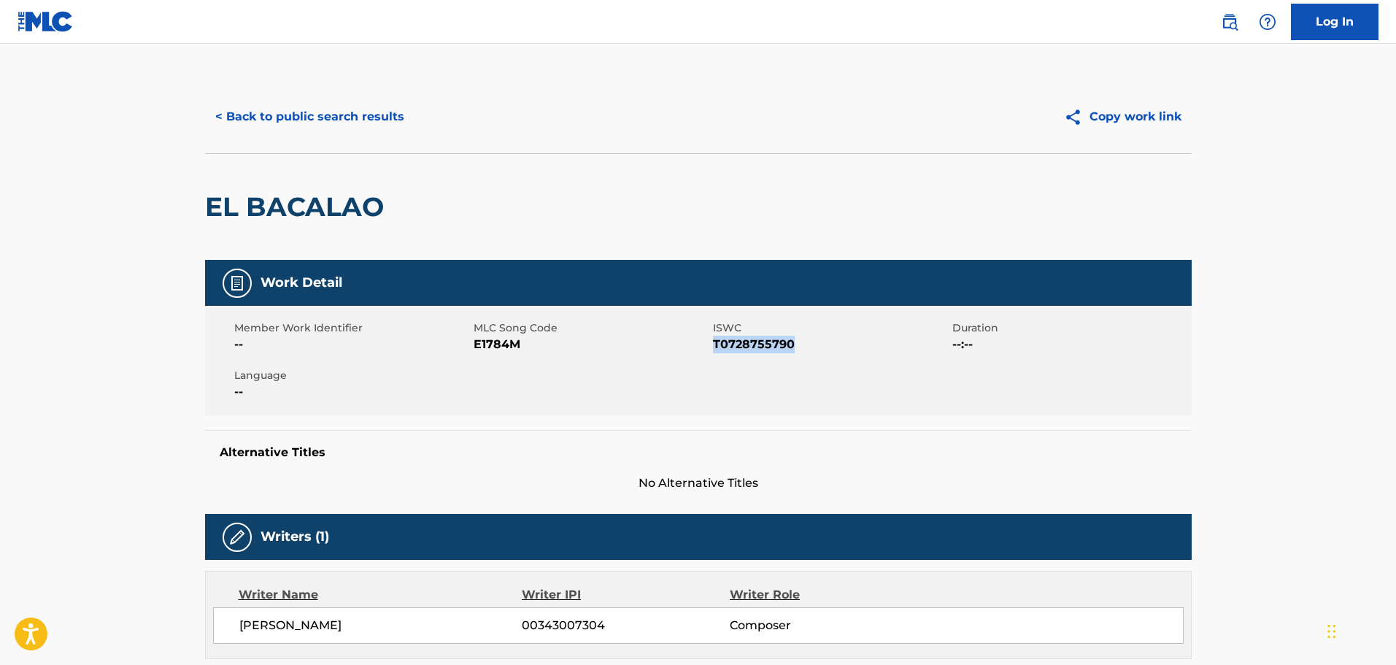
click at [738, 345] on span "T0728755790" at bounding box center [831, 345] width 236 height 18
copy span "T0728755790"
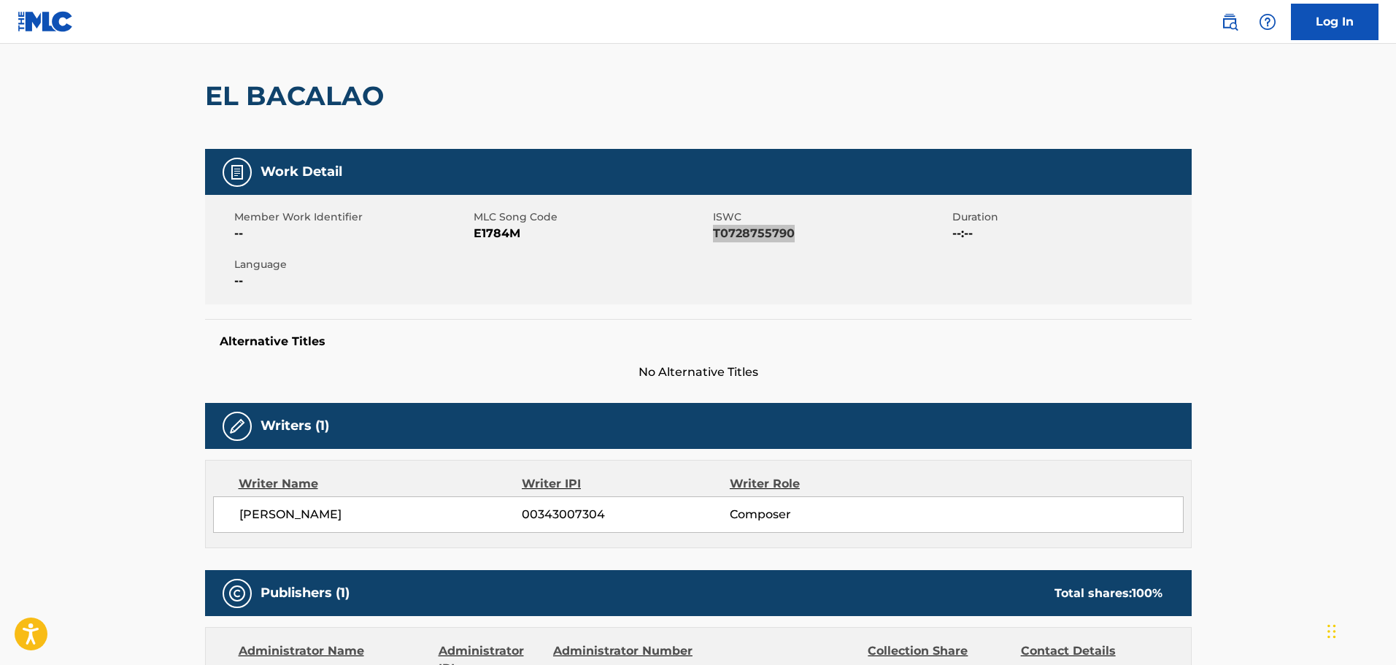
scroll to position [146, 0]
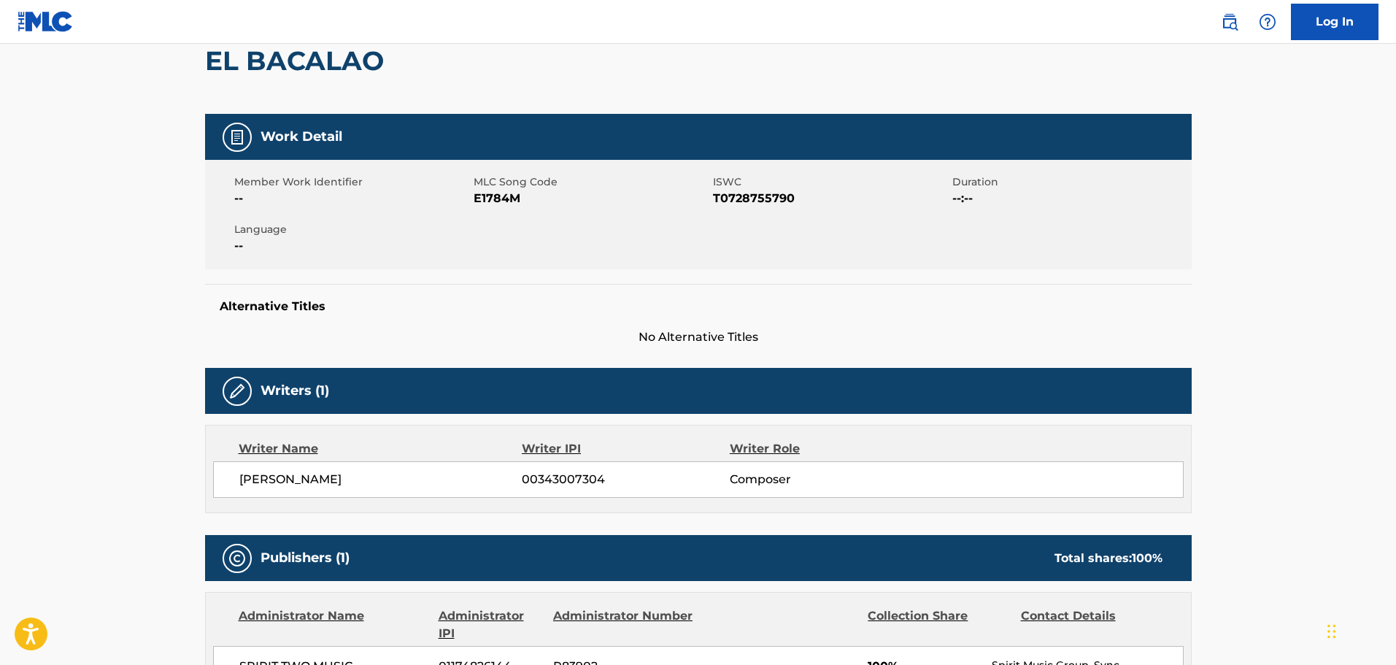
click at [177, 360] on main "< Back to public search results Copy work link EL BACALAO Work Detail Member Wo…" at bounding box center [698, 630] width 1396 height 1465
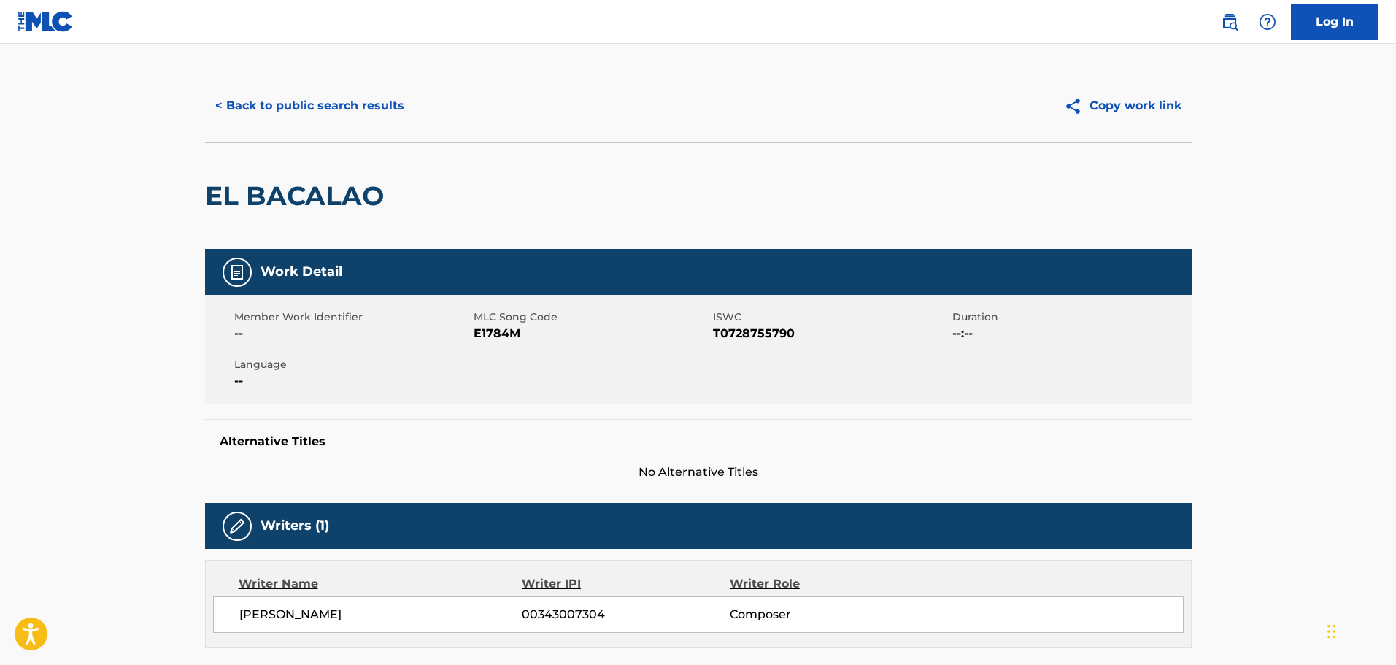
scroll to position [0, 0]
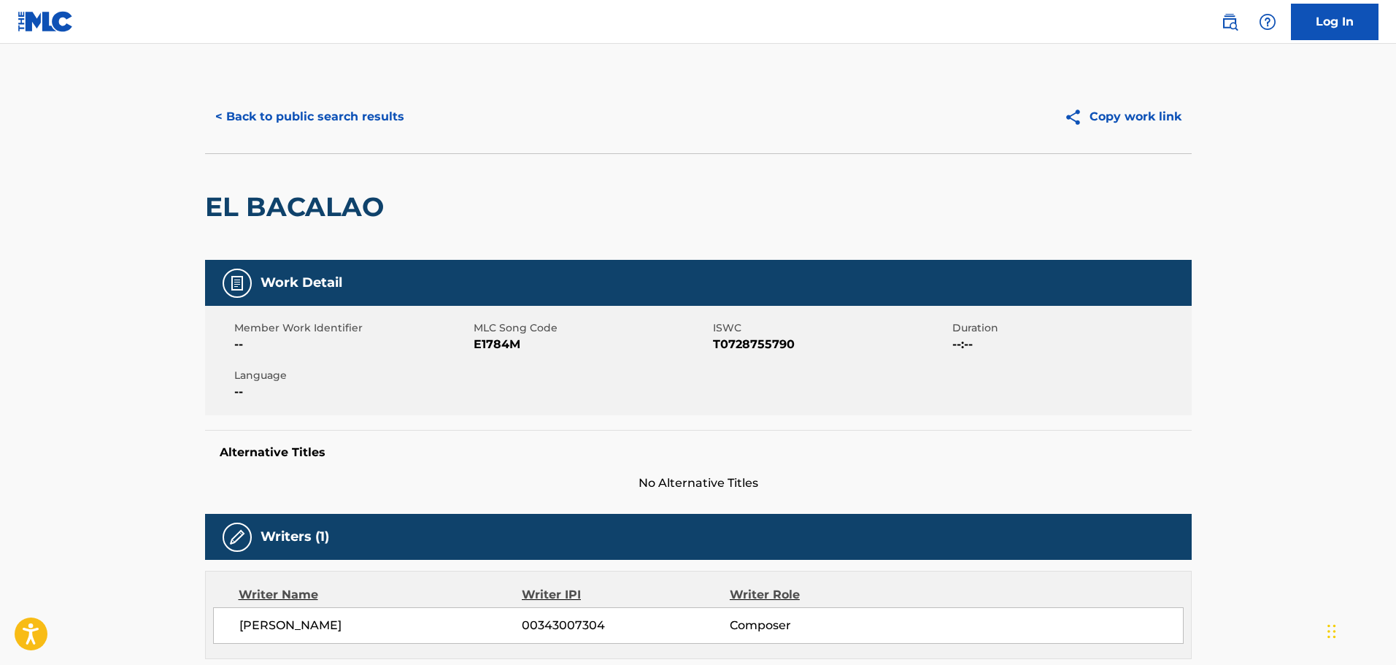
click at [738, 344] on span "T0728755790" at bounding box center [831, 345] width 236 height 18
copy span "T0728755790"
click at [275, 101] on button "< Back to public search results" at bounding box center [309, 117] width 209 height 36
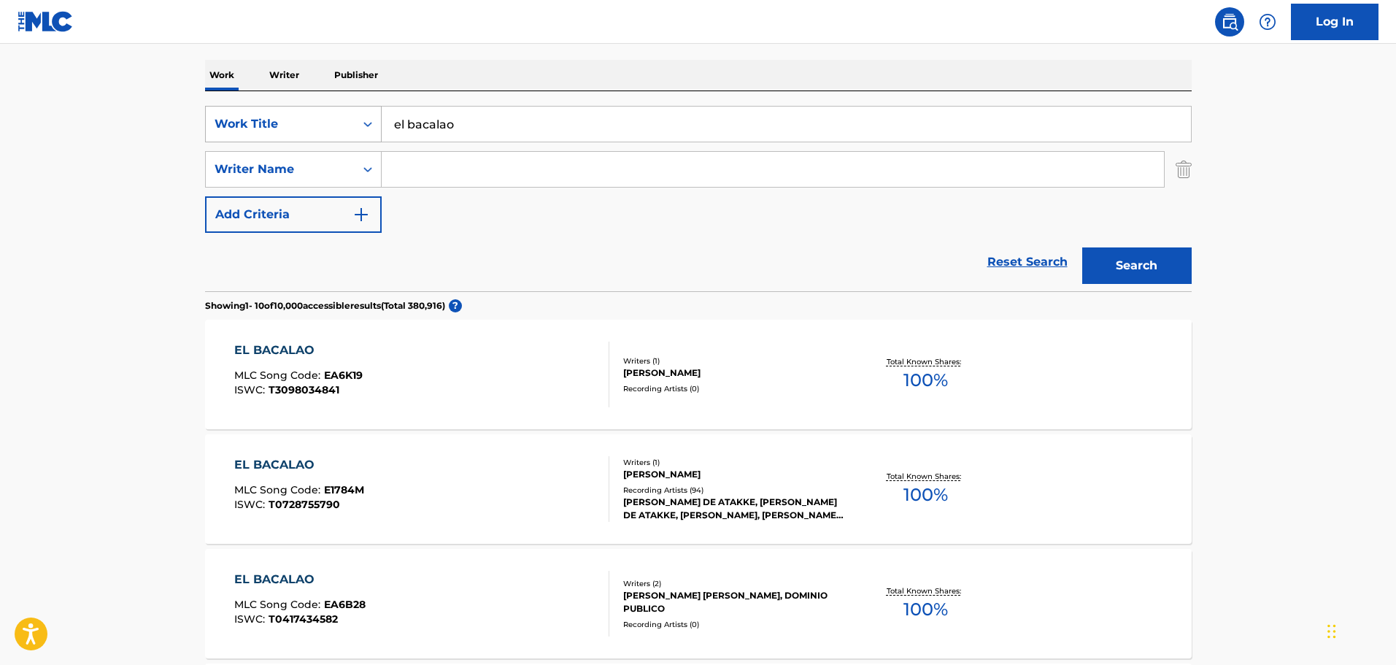
click at [285, 119] on div "Work Title" at bounding box center [280, 124] width 131 height 18
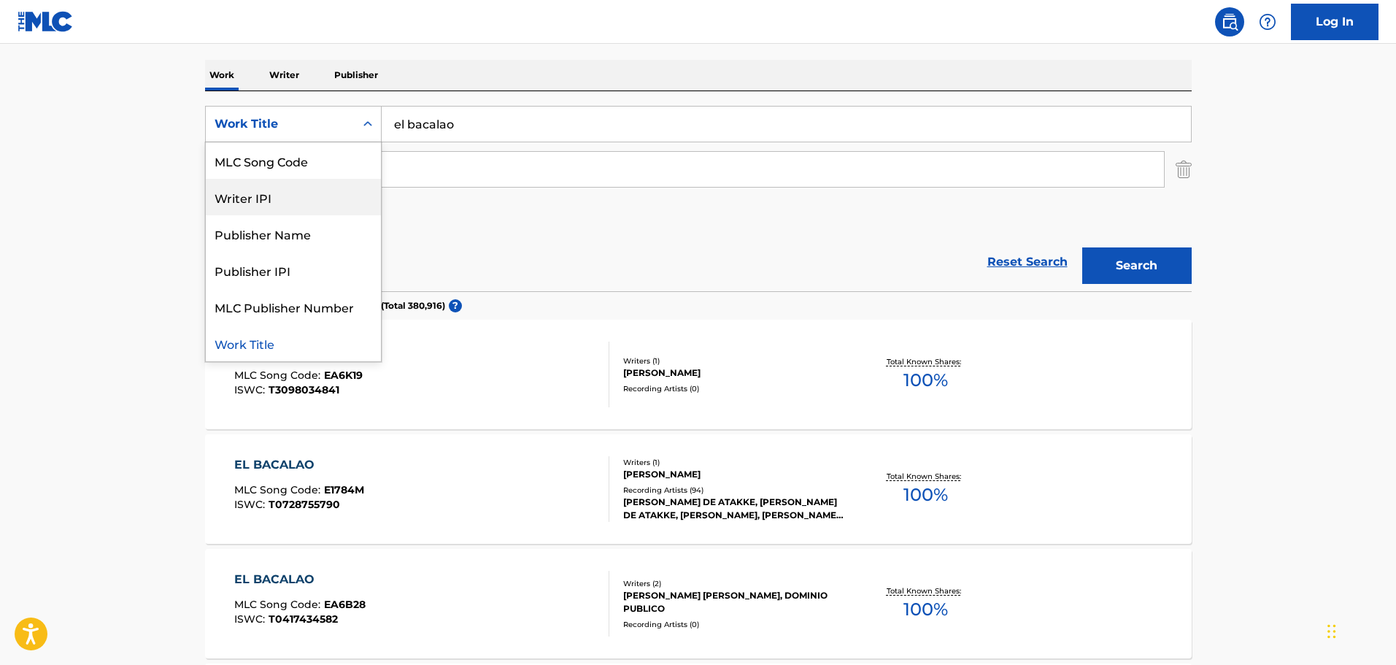
scroll to position [0, 0]
click at [282, 168] on div "ISWC" at bounding box center [293, 160] width 175 height 36
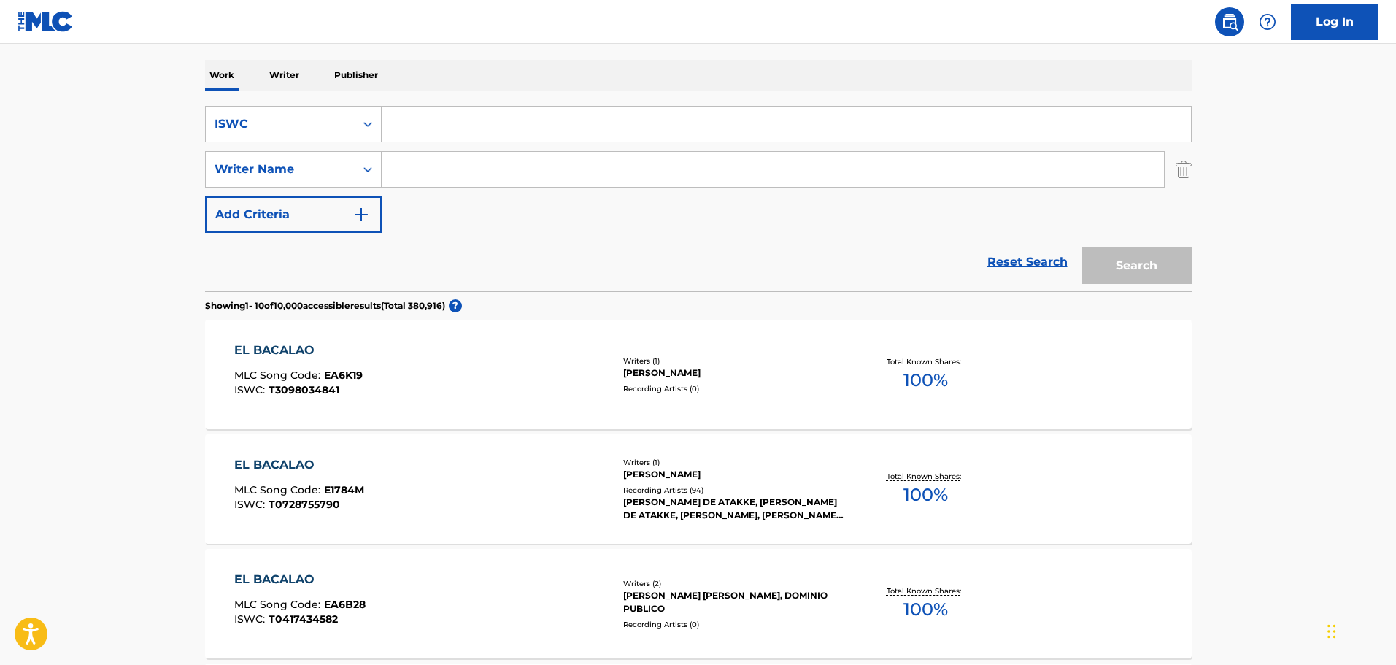
click at [417, 123] on input "Search Form" at bounding box center [786, 124] width 809 height 35
paste input "T9195535321"
type input "T9195535321"
click at [1137, 261] on button "Search" at bounding box center [1136, 265] width 109 height 36
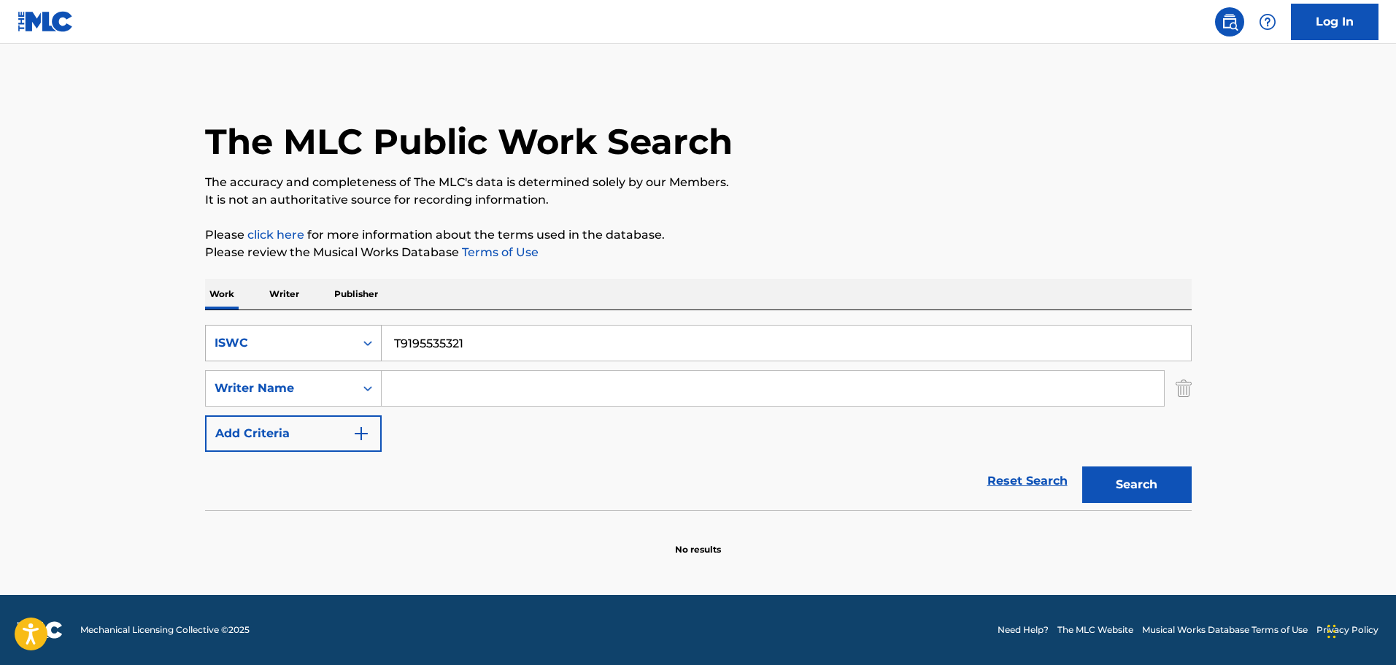
click at [342, 350] on div "ISWC" at bounding box center [280, 343] width 131 height 18
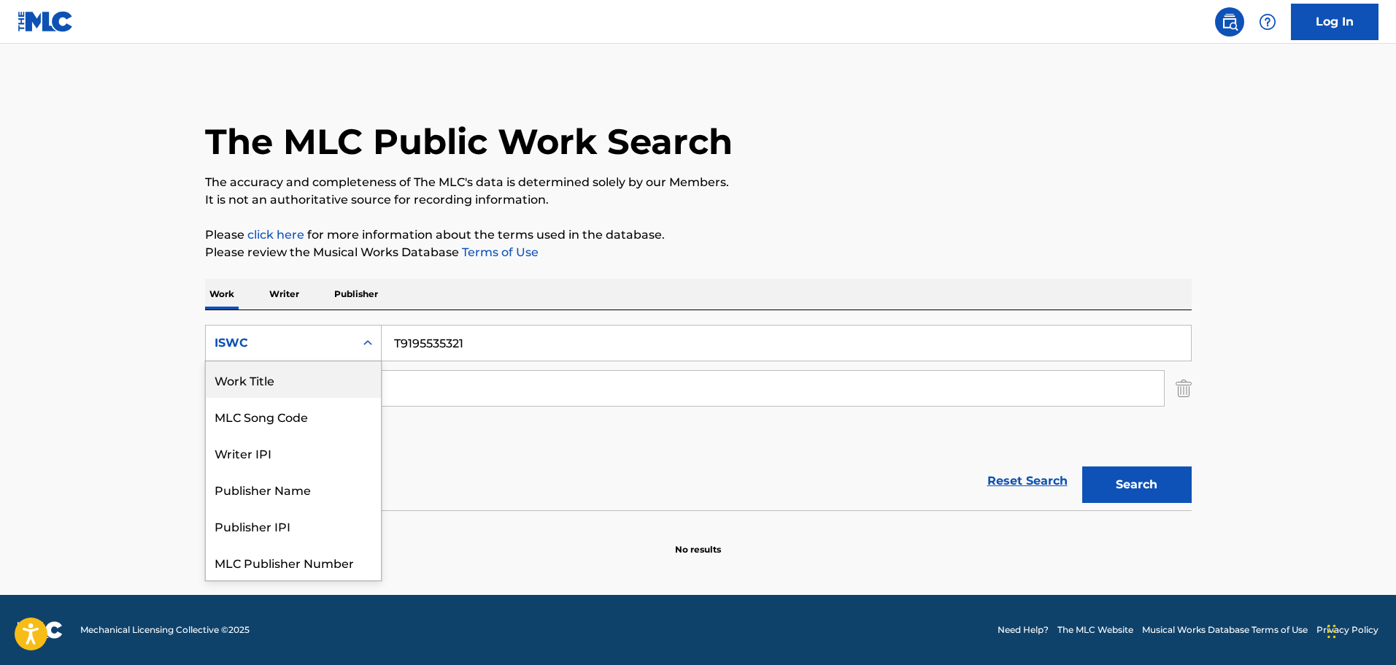
click at [285, 396] on div "Work Title" at bounding box center [293, 379] width 175 height 36
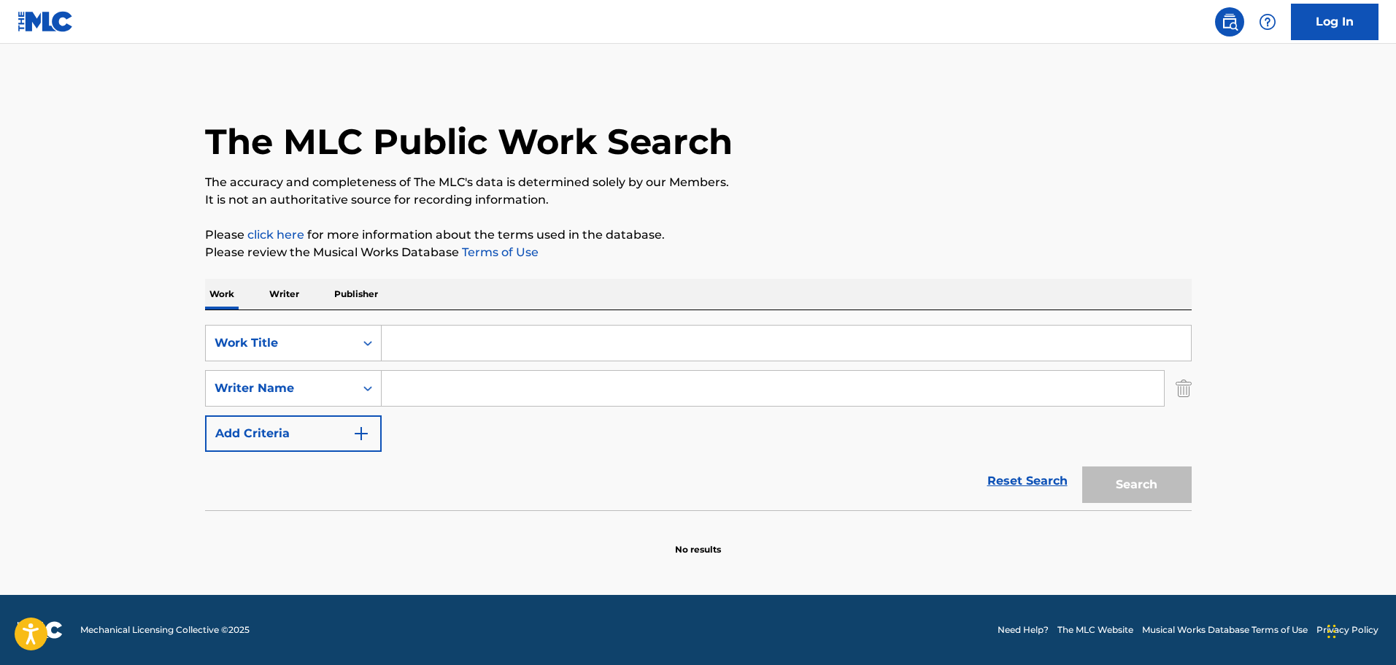
click at [444, 352] on input "Search Form" at bounding box center [786, 342] width 809 height 35
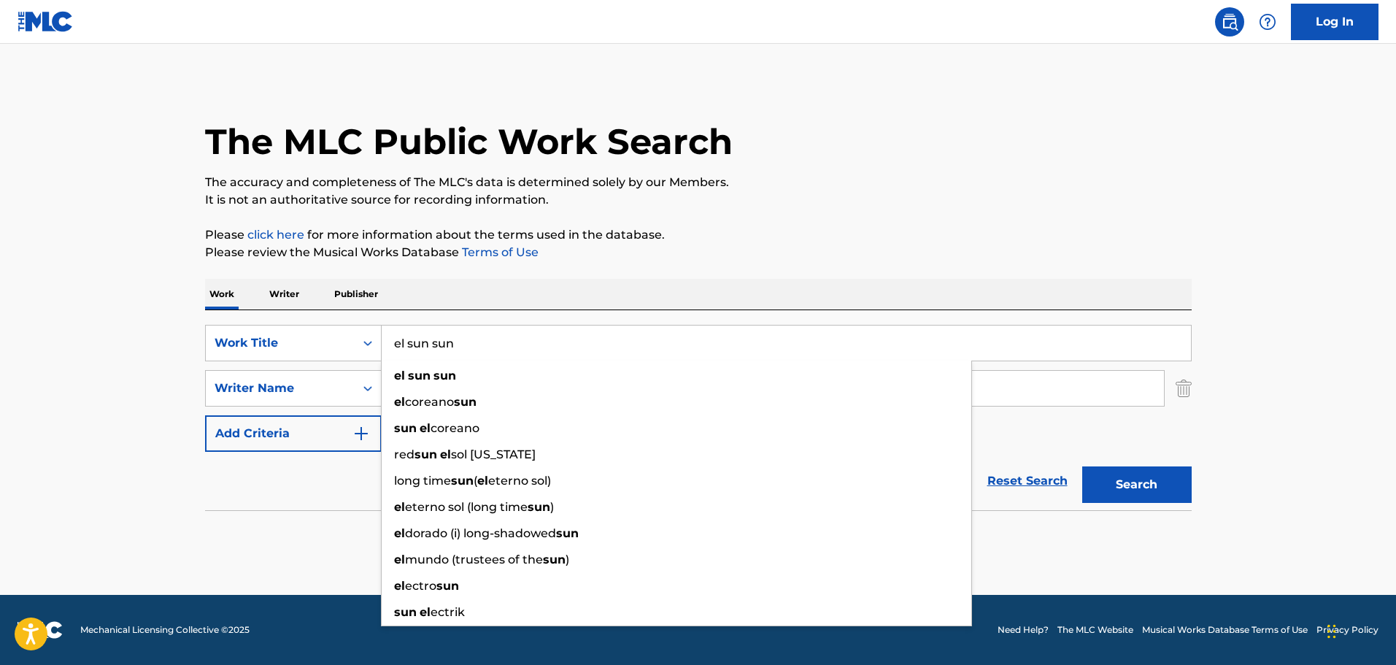
type input "el sun sun"
click at [1082, 466] on button "Search" at bounding box center [1136, 484] width 109 height 36
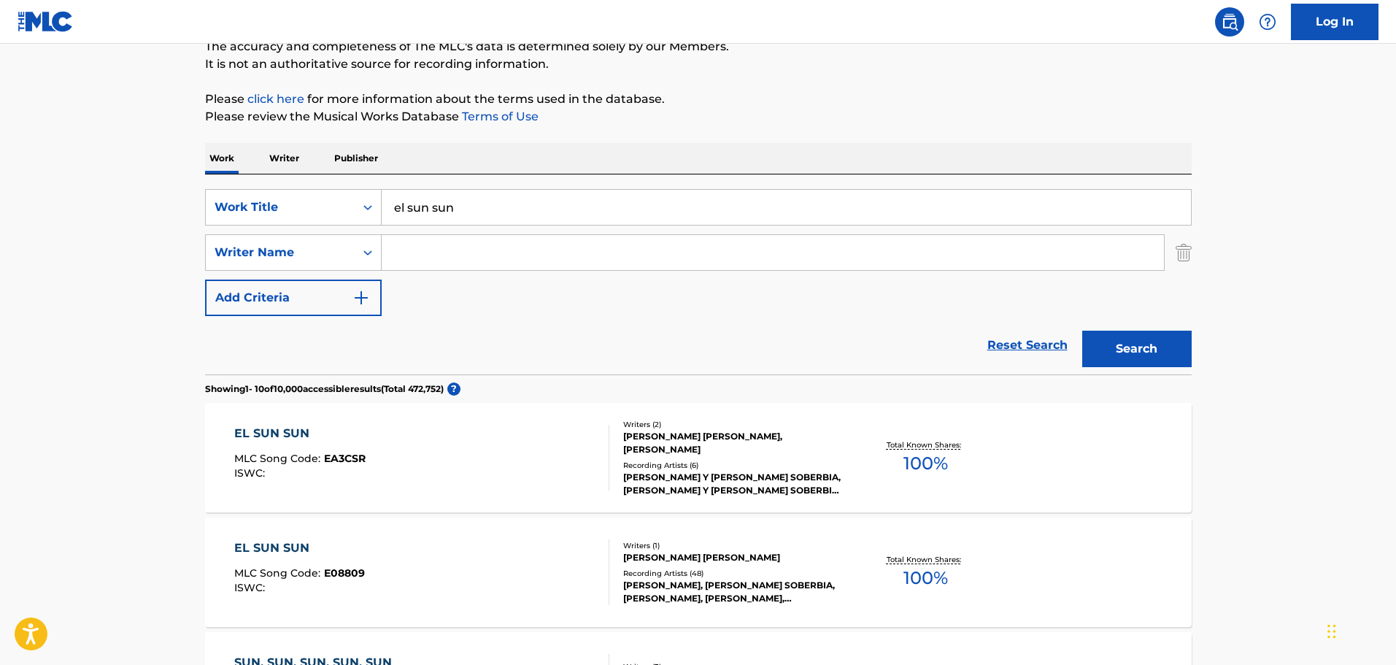
scroll to position [146, 0]
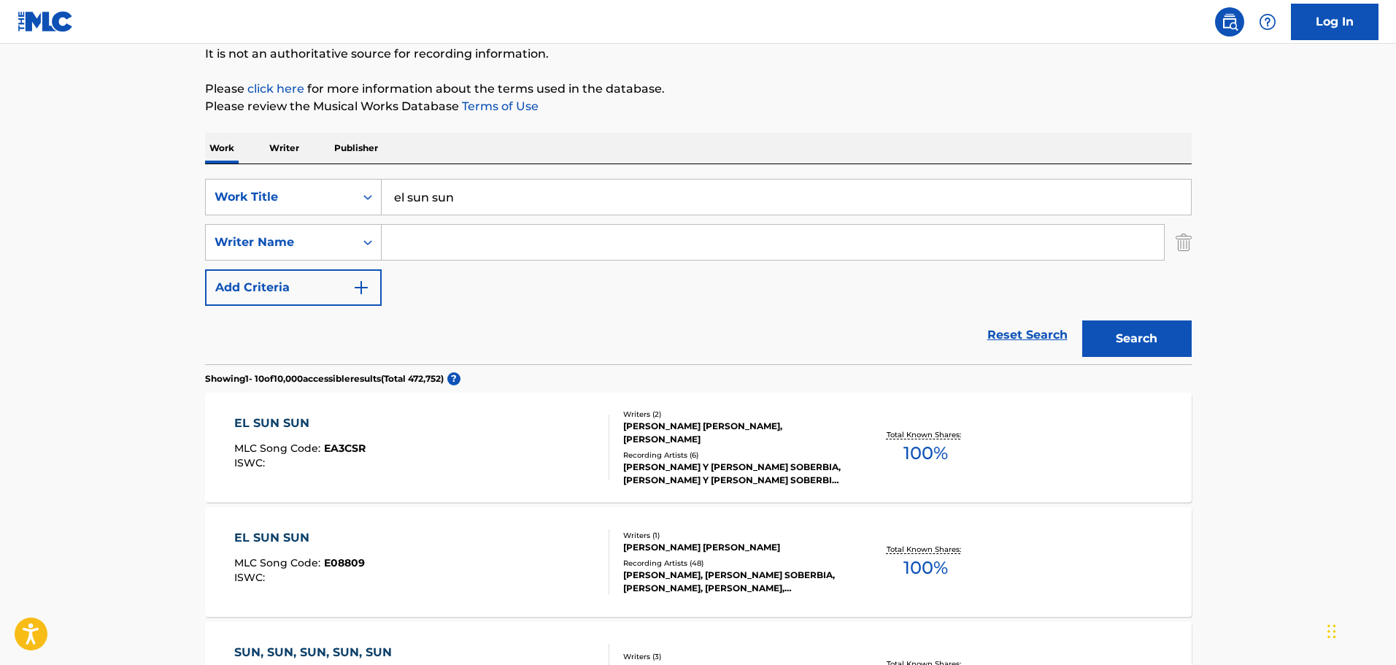
click at [738, 463] on div "[PERSON_NAME] Y [PERSON_NAME] SOBERBIA, [PERSON_NAME] Y [PERSON_NAME] SOBERBIA,…" at bounding box center [733, 473] width 220 height 26
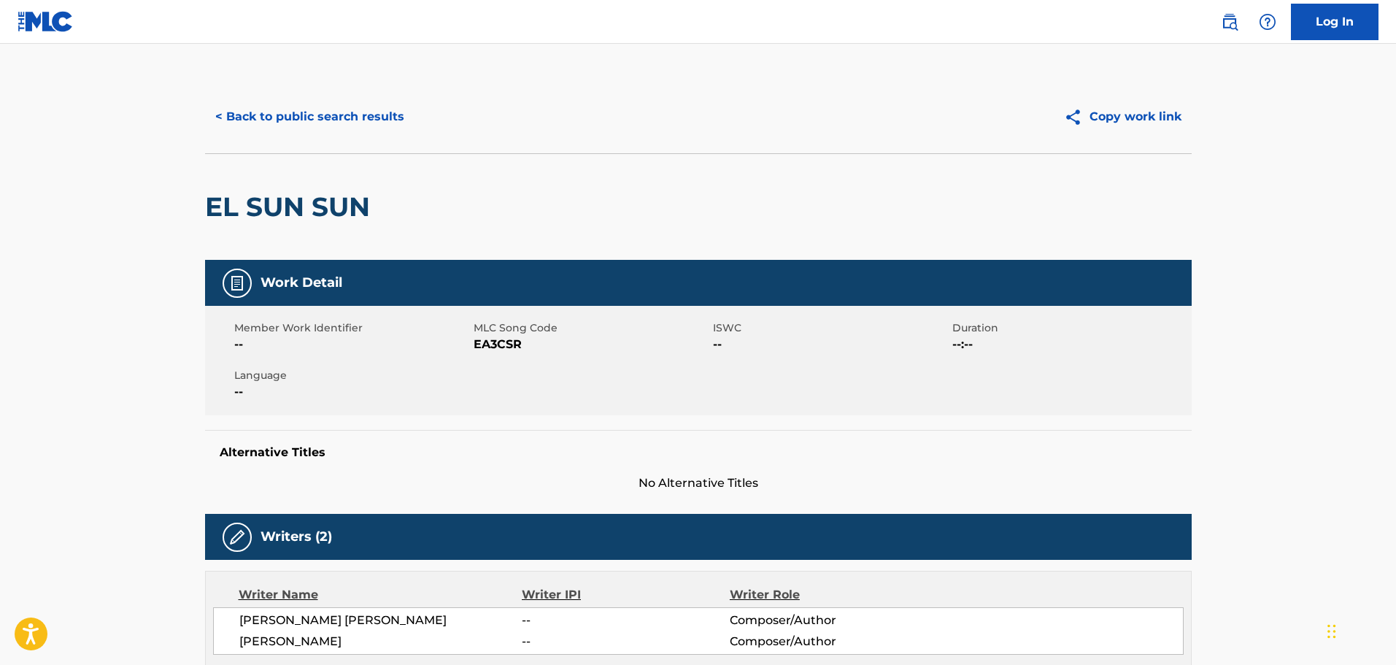
click at [310, 126] on button "< Back to public search results" at bounding box center [309, 117] width 209 height 36
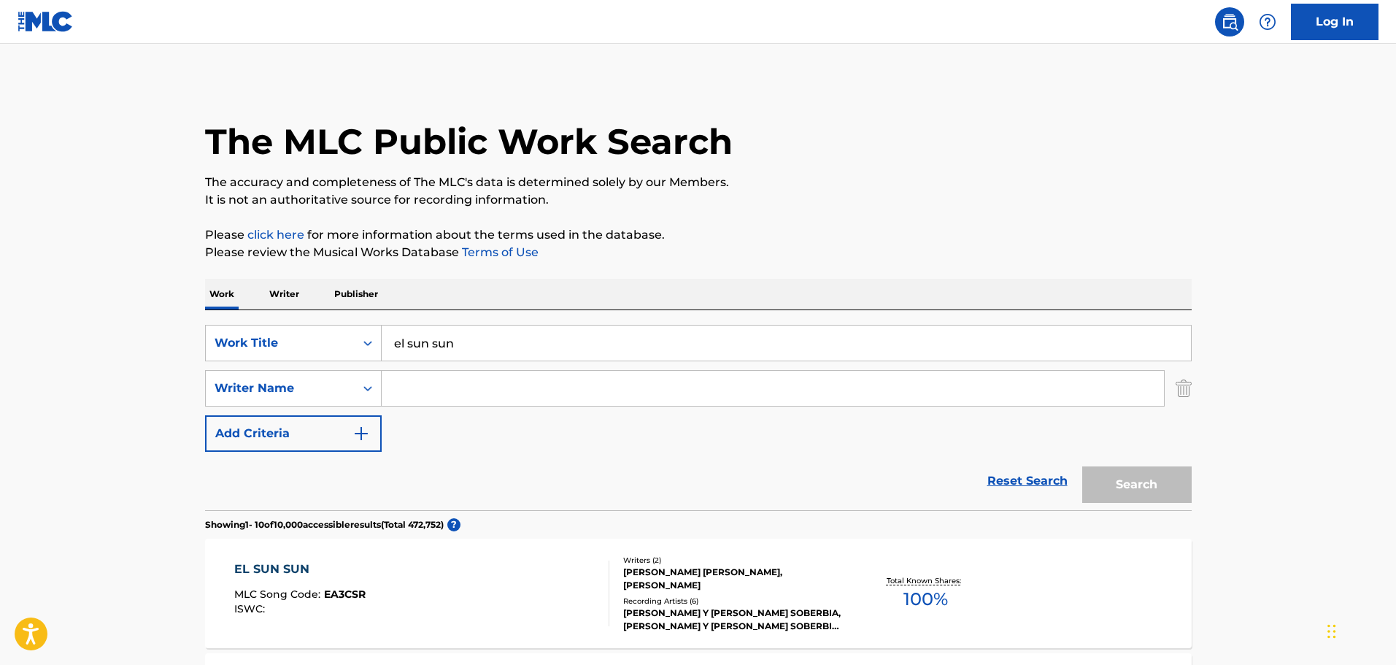
scroll to position [146, 0]
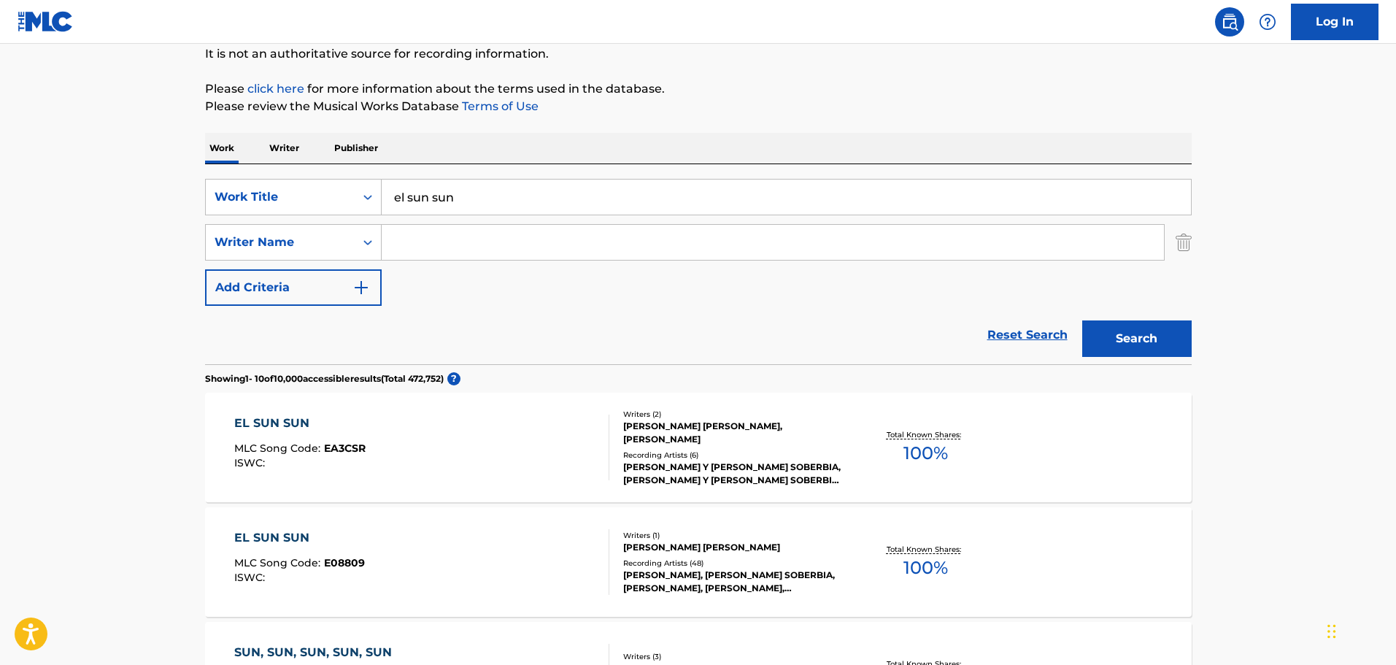
click at [436, 201] on input "el sun sun" at bounding box center [786, 197] width 809 height 35
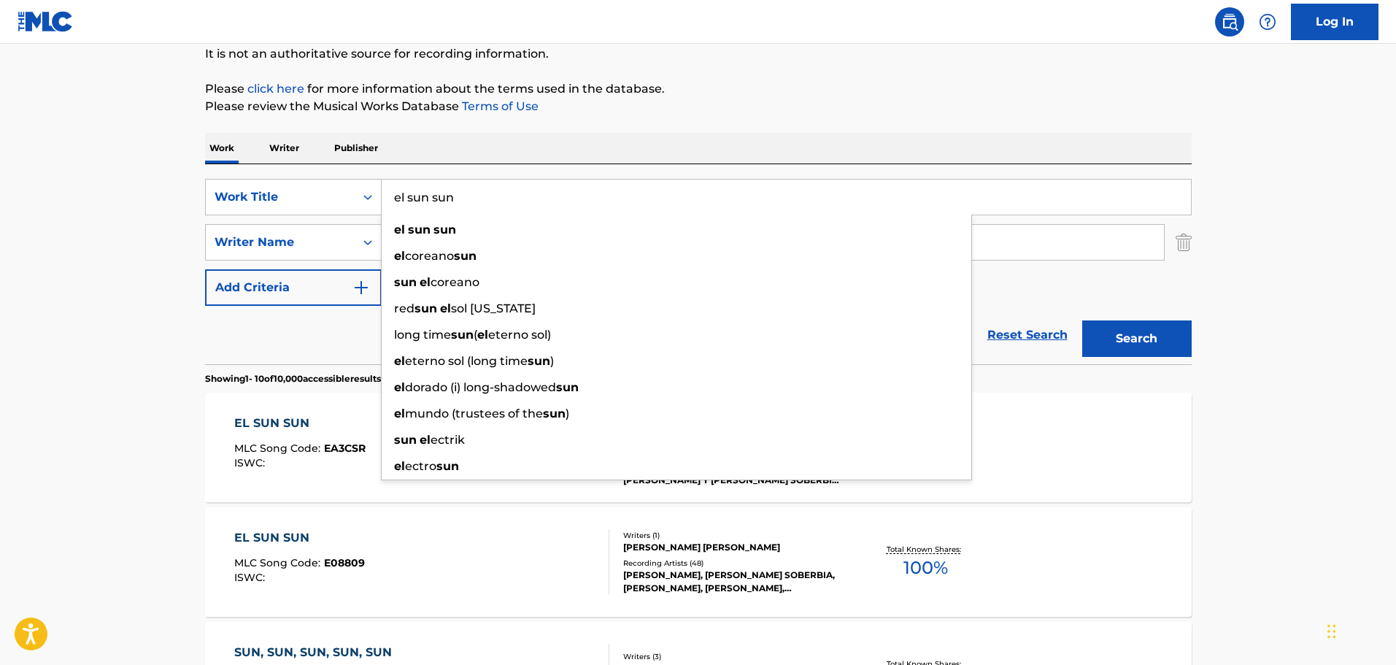
click at [436, 201] on input "el sun sun" at bounding box center [786, 197] width 809 height 35
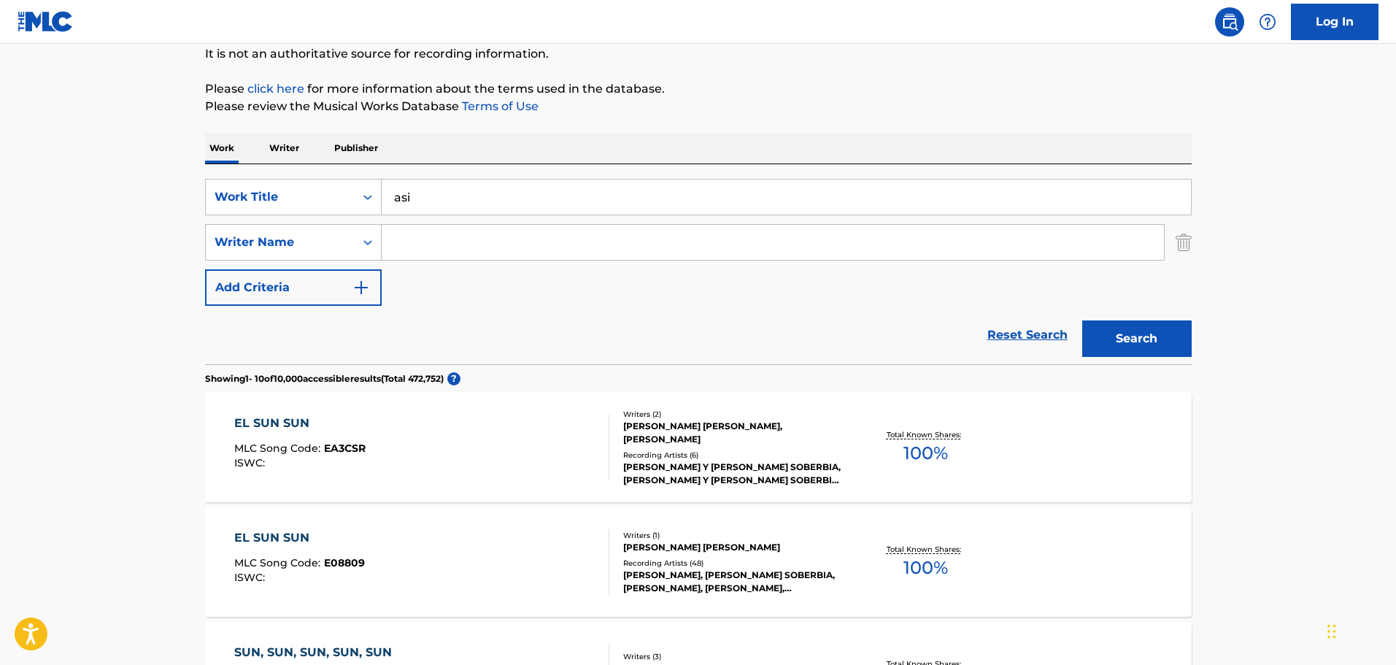
type input "asi"
click at [1082, 320] on button "Search" at bounding box center [1136, 338] width 109 height 36
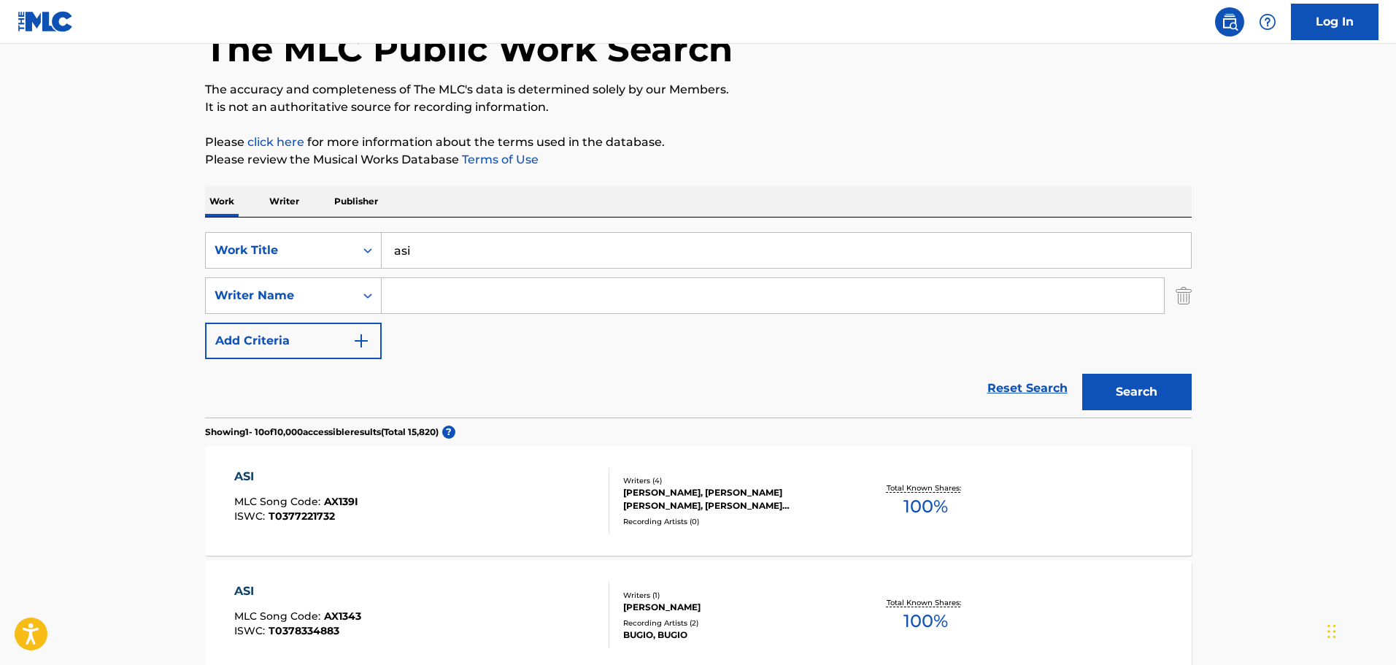
scroll to position [72, 0]
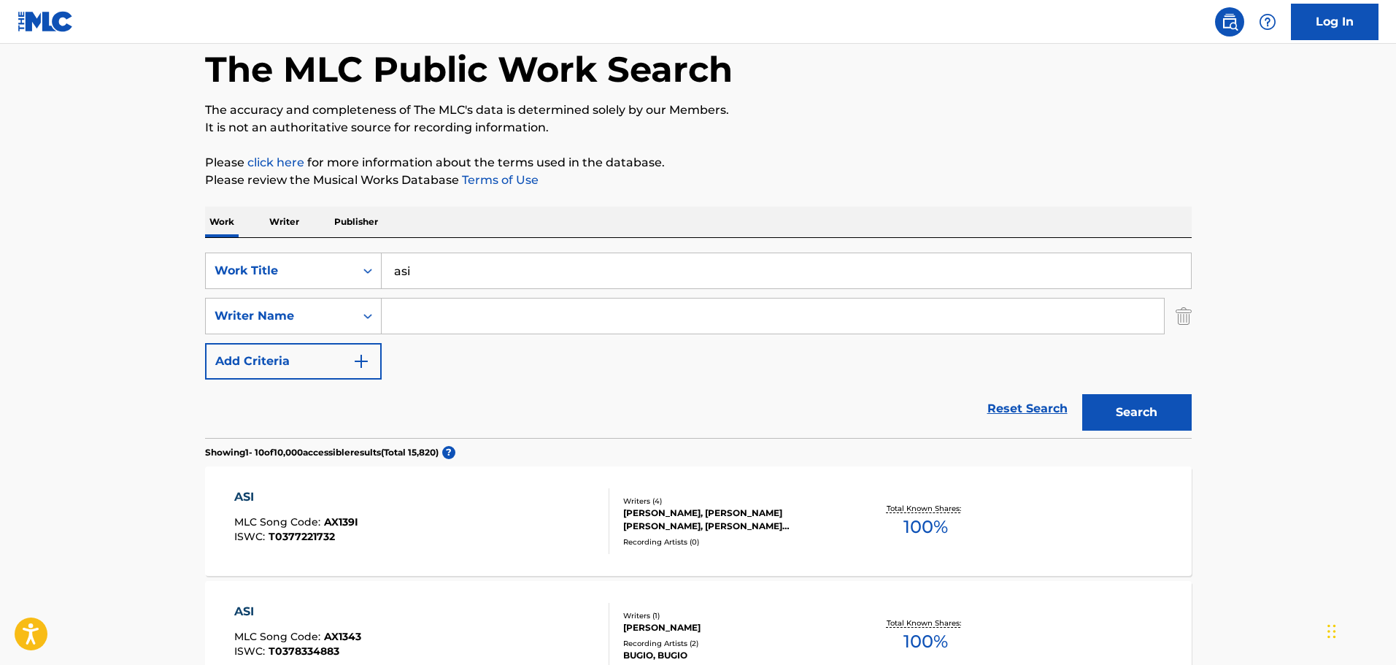
click at [458, 316] on input "Search Form" at bounding box center [773, 315] width 782 height 35
type input "[PERSON_NAME]"
click at [1082, 394] on button "Search" at bounding box center [1136, 412] width 109 height 36
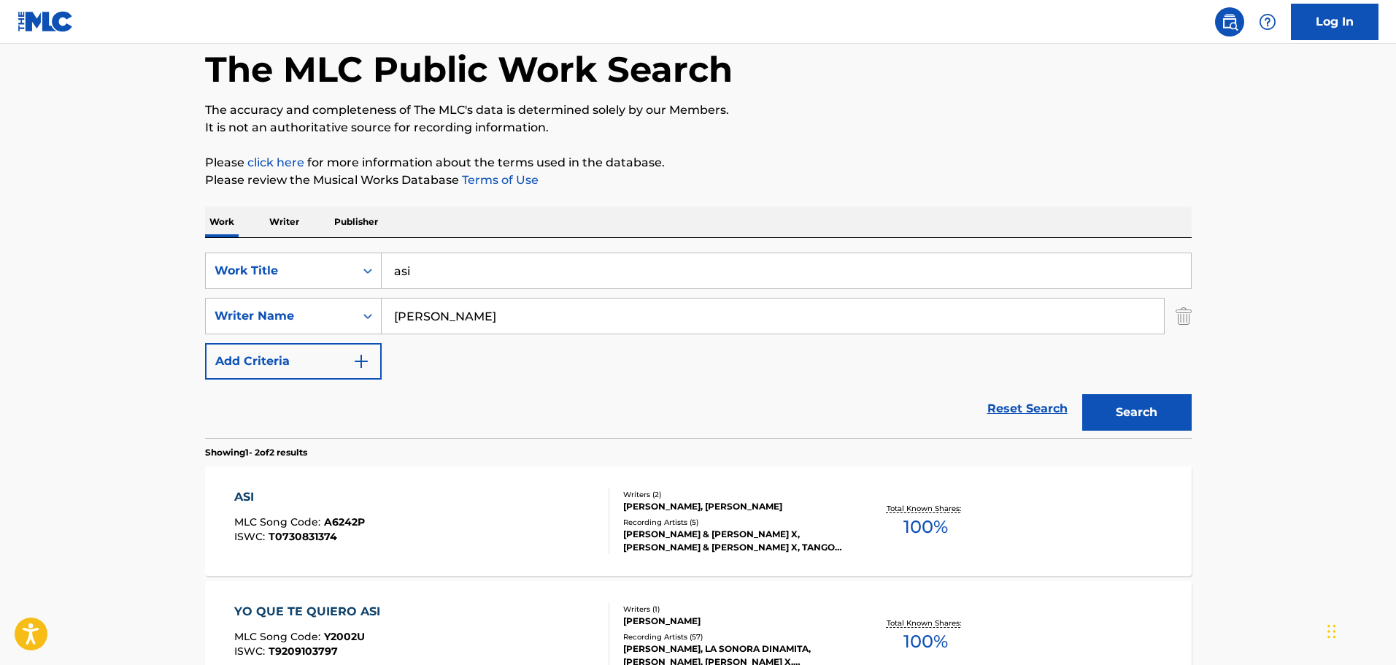
click at [523, 489] on div "ASI MLC Song Code : A6242P ISWC : T0730831374" at bounding box center [421, 521] width 375 height 66
